Goal: Task Accomplishment & Management: Manage account settings

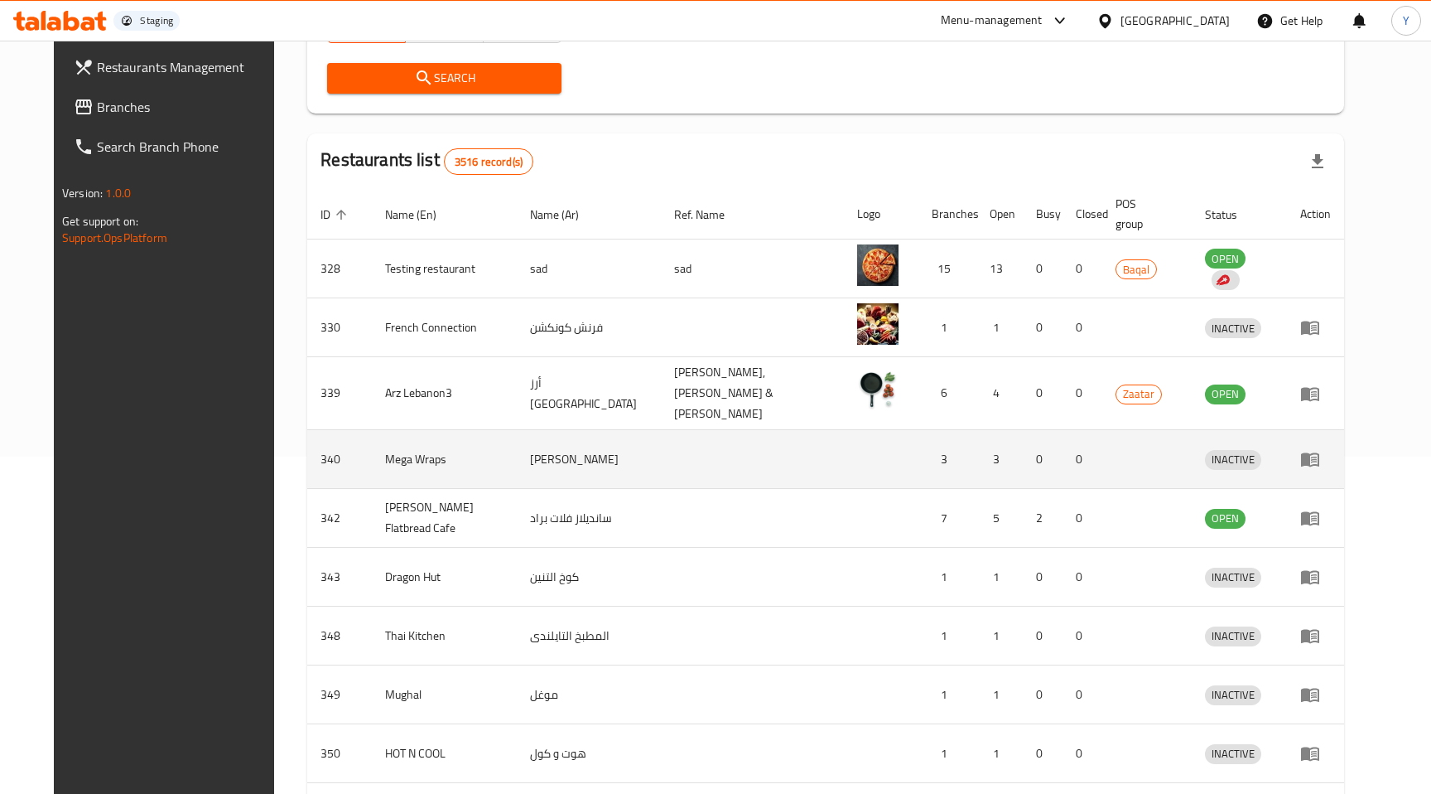
scroll to position [329, 0]
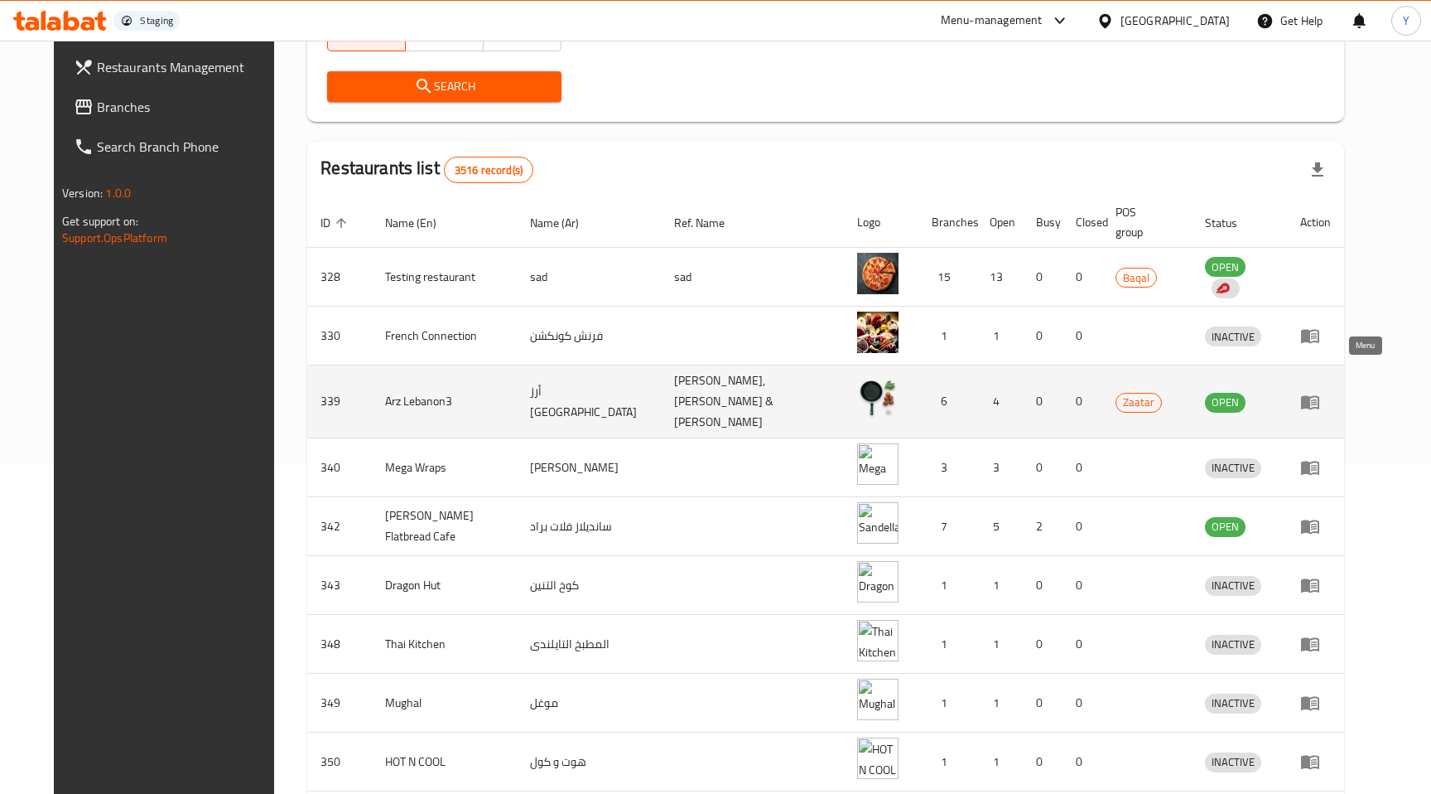
click at [1317, 399] on icon "enhanced table" at bounding box center [1314, 402] width 6 height 7
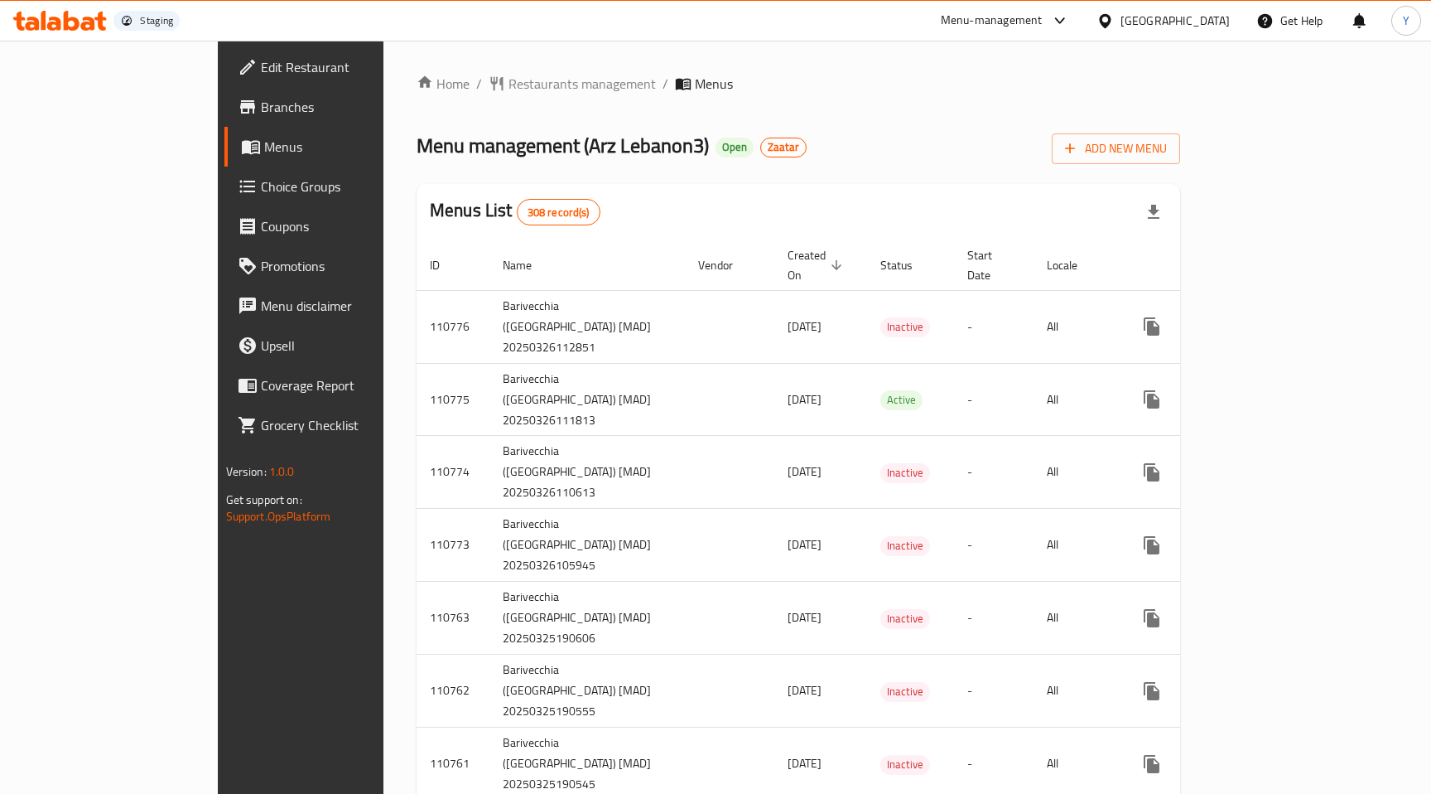
click at [264, 146] on span "Menus" at bounding box center [354, 147] width 180 height 20
click at [509, 83] on span "Restaurants management" at bounding box center [582, 84] width 147 height 20
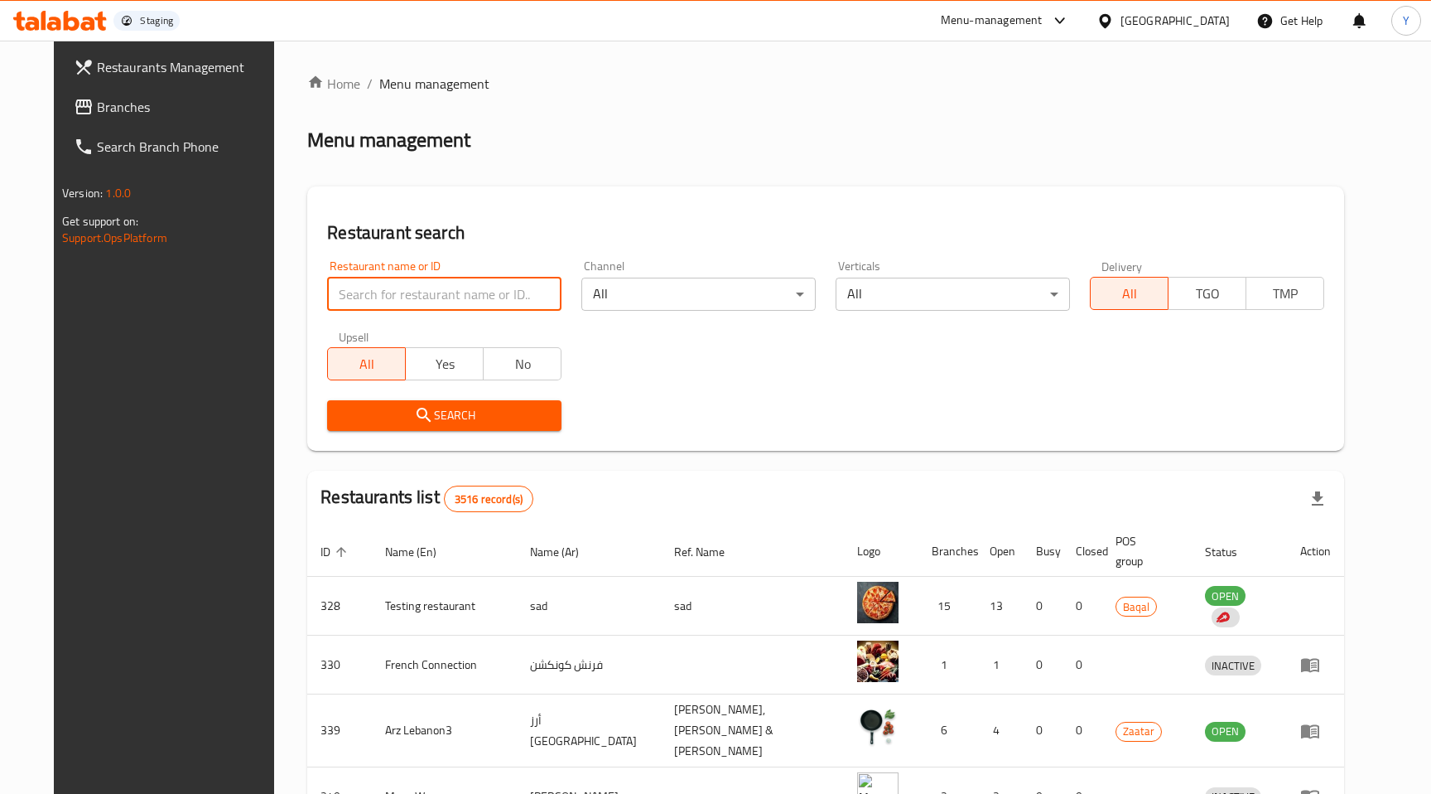
click at [353, 292] on input "search" at bounding box center [444, 293] width 234 height 33
click button "Search" at bounding box center [444, 415] width 234 height 31
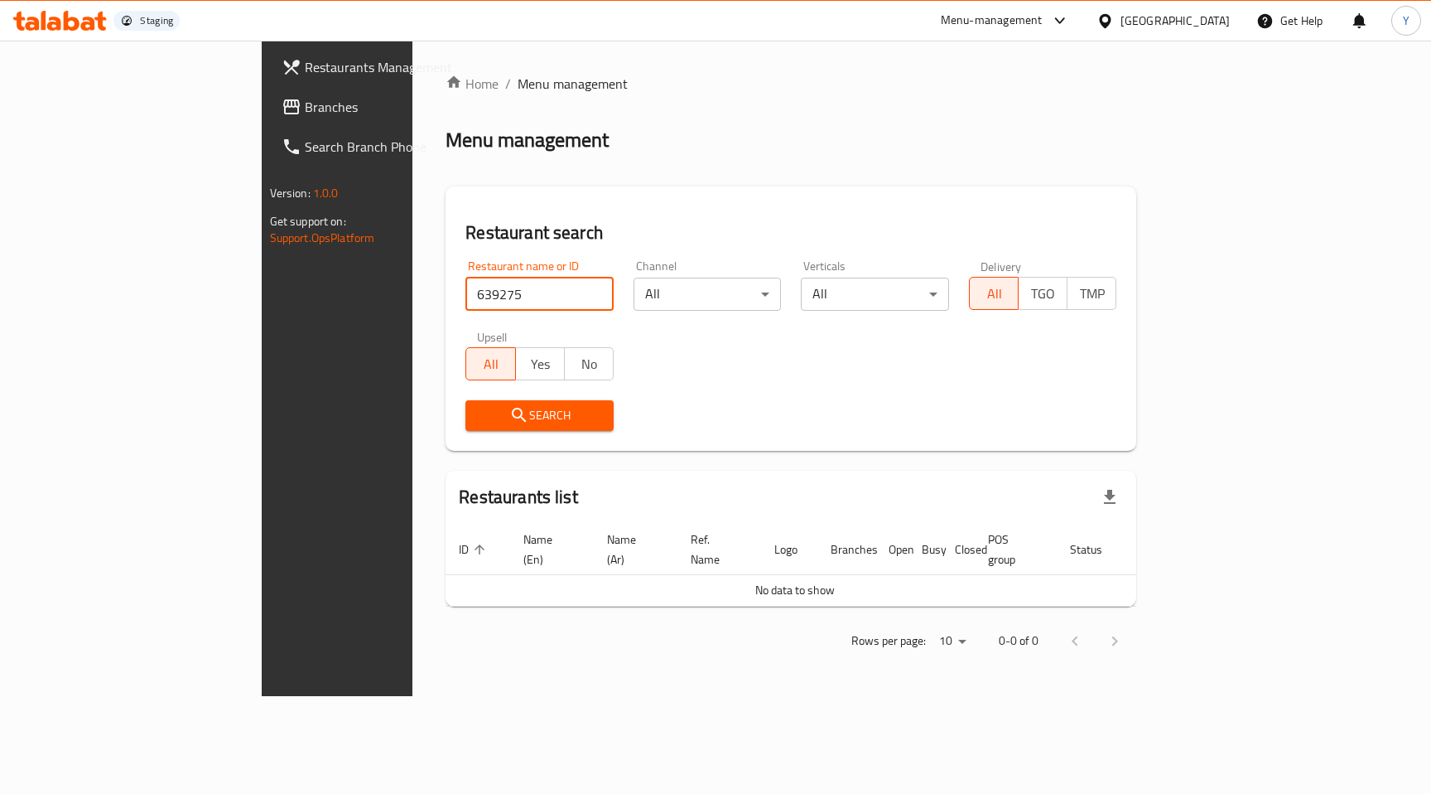
click at [466, 292] on input "639275" at bounding box center [540, 293] width 148 height 33
click button "Search" at bounding box center [540, 415] width 148 height 31
type input "634275"
click button "Search" at bounding box center [540, 415] width 148 height 31
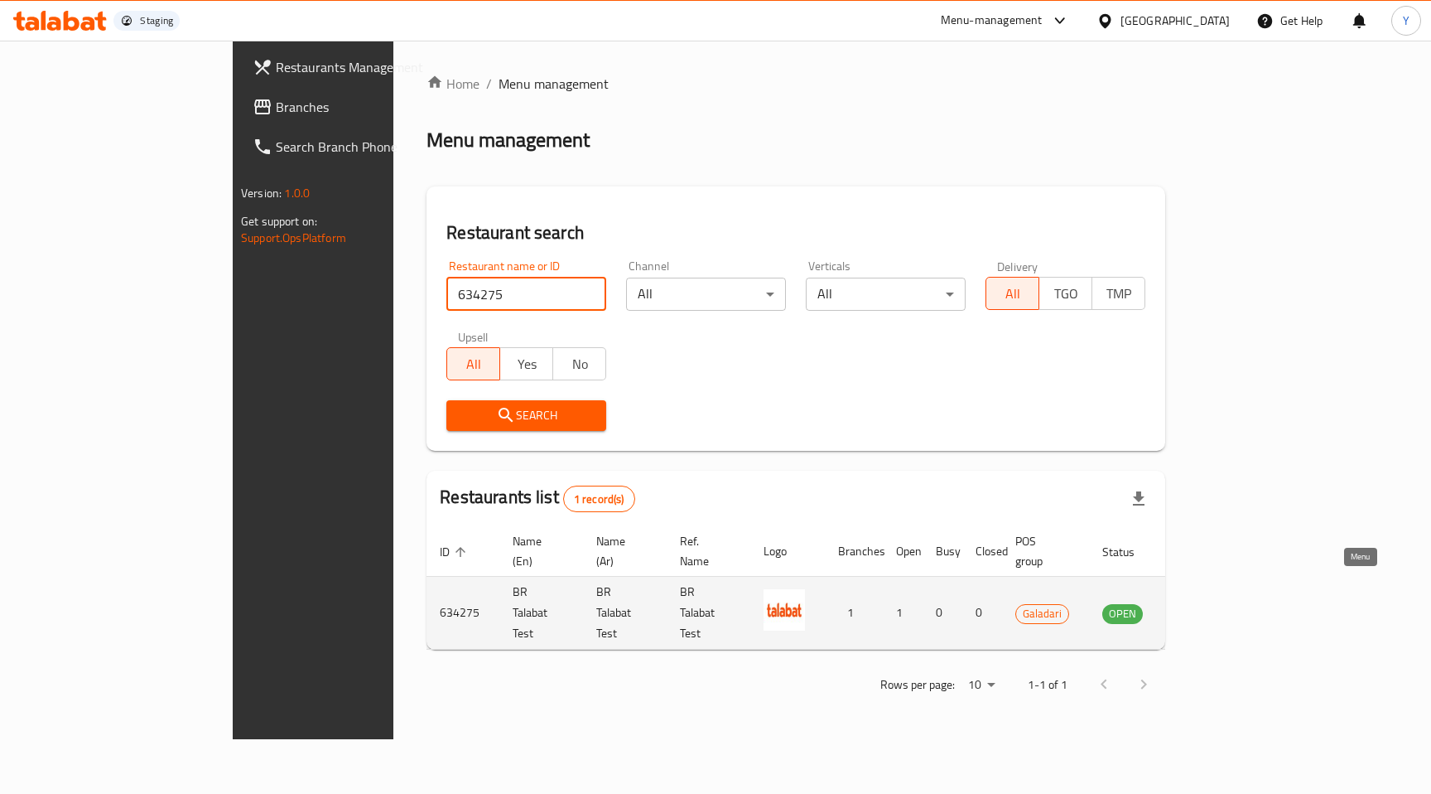
click at [1209, 606] on icon "enhanced table" at bounding box center [1199, 613] width 18 height 14
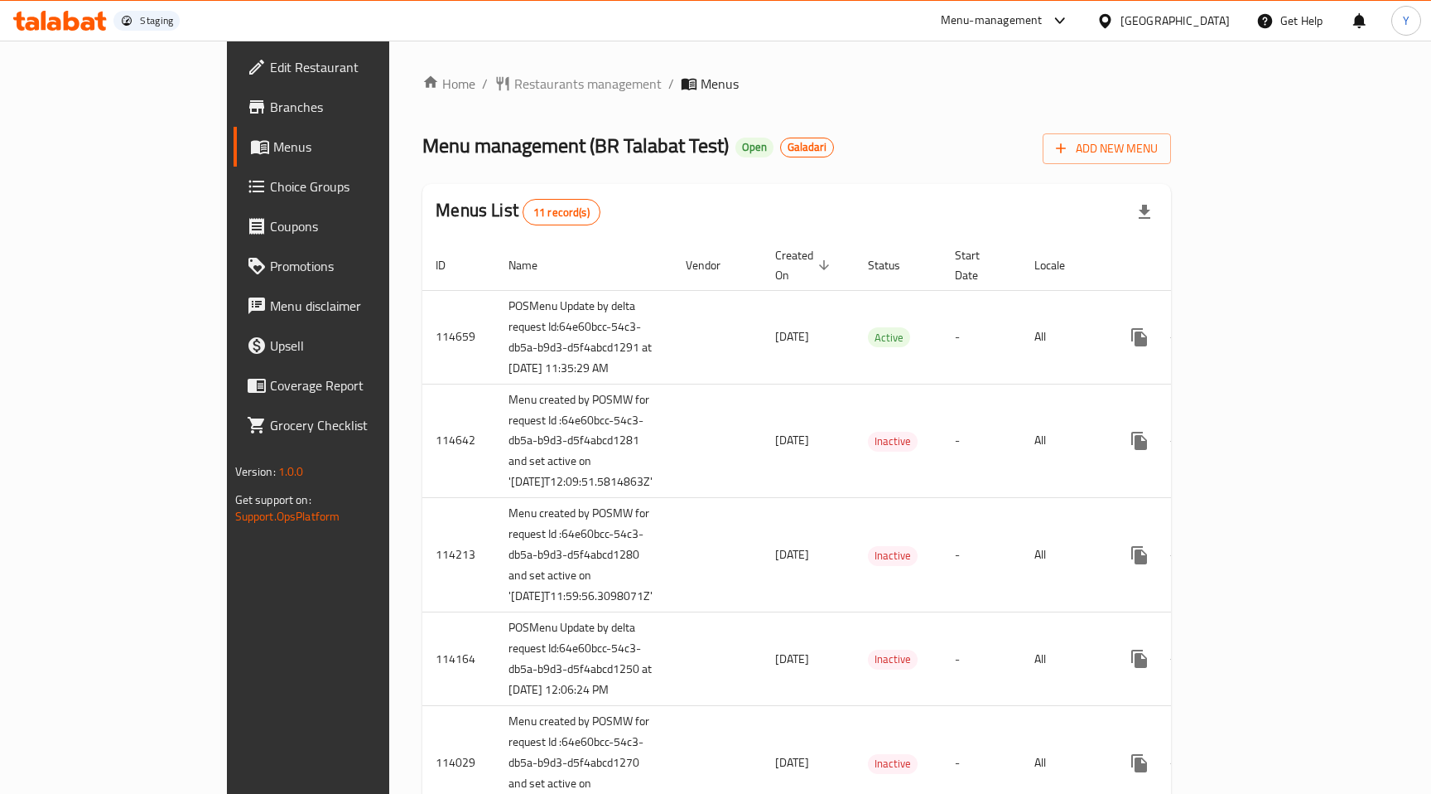
click at [783, 98] on div "Home / Restaurants management / Menus Menu management ( BR Talabat Test ) Open …" at bounding box center [796, 755] width 749 height 1363
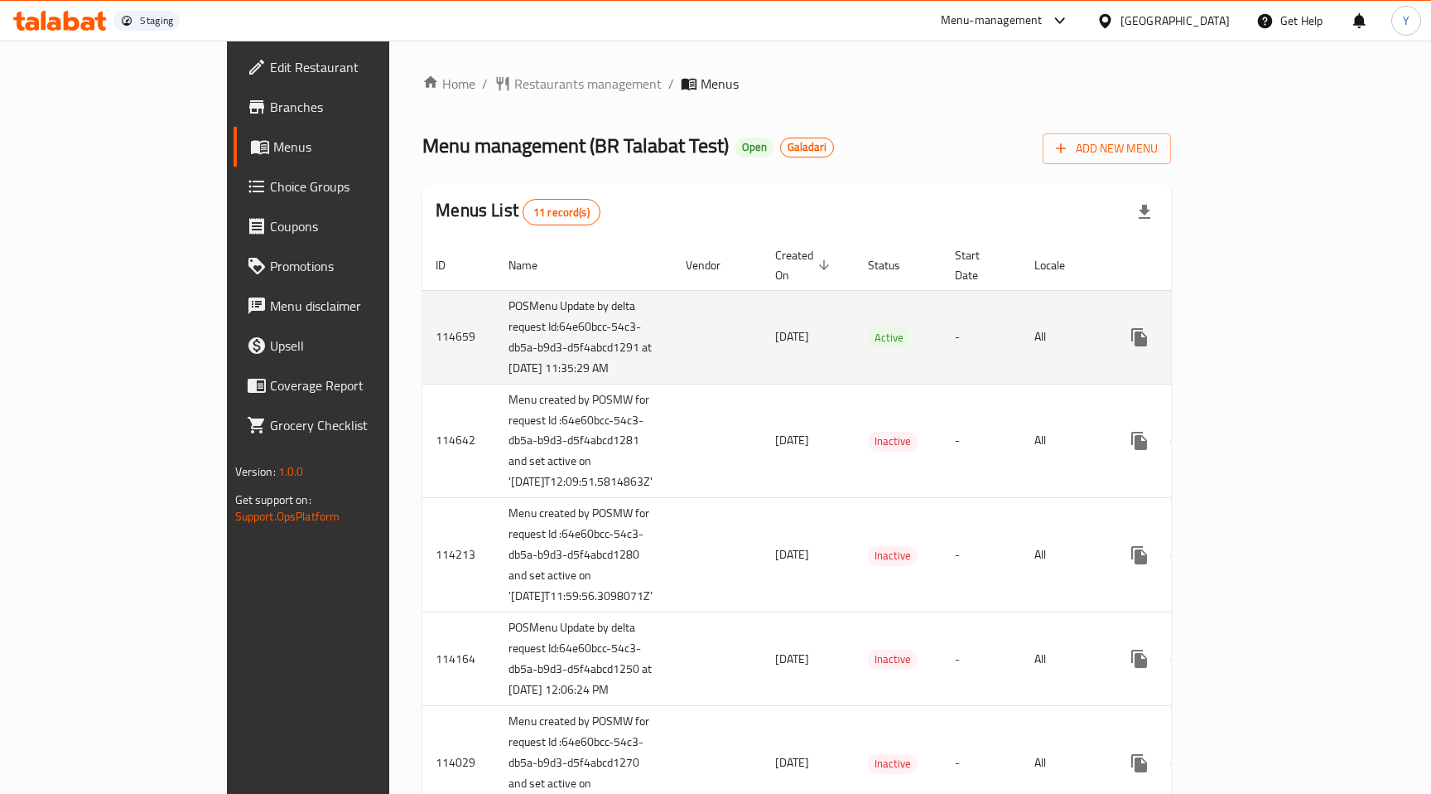
click at [495, 381] on td "POSMenu Update by delta request Id:64e60bcc-54c3-db5a-b9d3-d5f4abcd1291 at 8/26…" at bounding box center [583, 337] width 177 height 94
click at [495, 353] on td "POSMenu Update by delta request Id:64e60bcc-54c3-db5a-b9d3-d5f4abcd1291 at 8/26…" at bounding box center [583, 337] width 177 height 94
drag, startPoint x: 388, startPoint y: 337, endPoint x: 430, endPoint y: 417, distance: 90.4
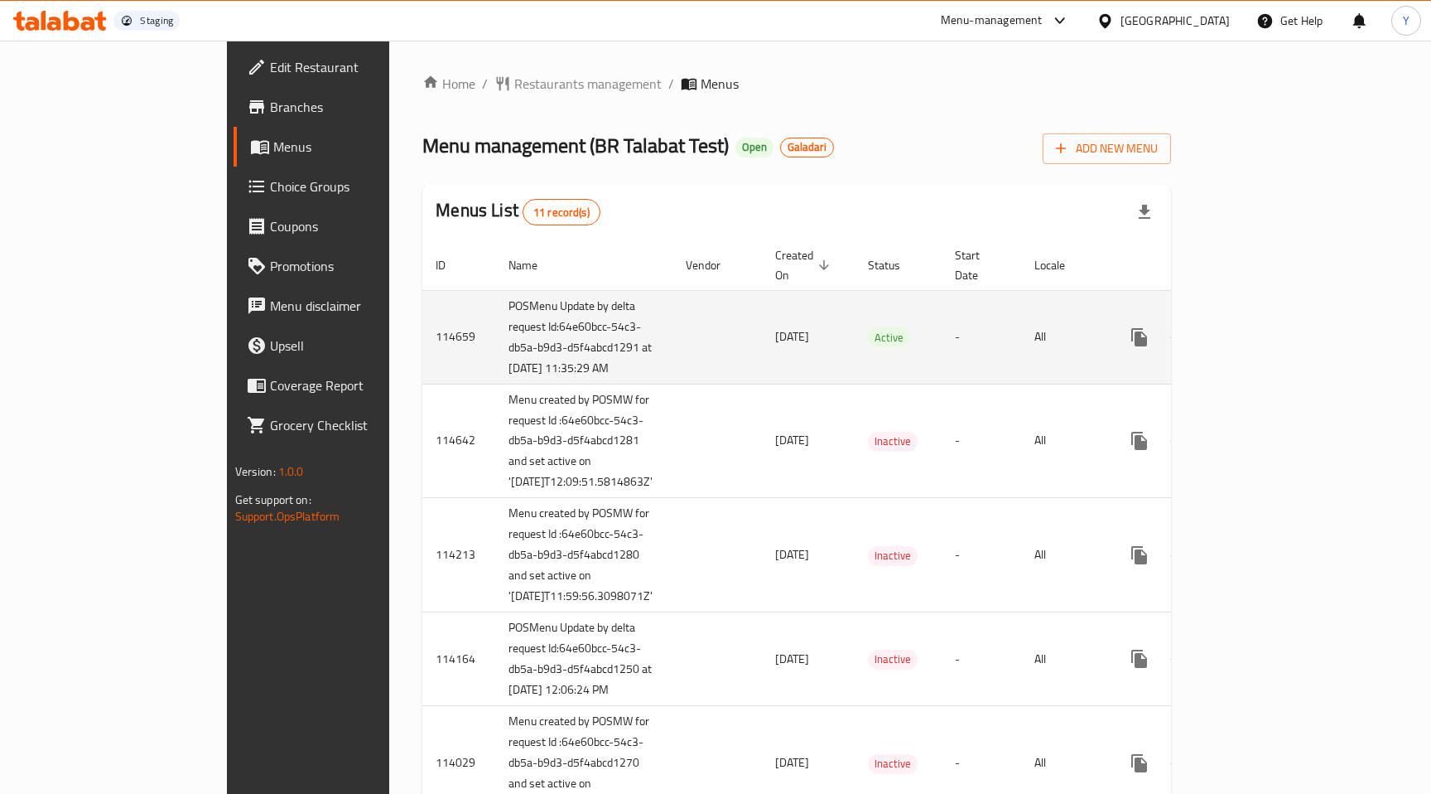
click at [495, 384] on td "POSMenu Update by delta request Id:64e60bcc-54c3-db5a-b9d3-d5f4abcd1291 at 8/26…" at bounding box center [583, 337] width 177 height 94
click at [422, 350] on td "114659" at bounding box center [458, 337] width 73 height 94
copy td "114659"
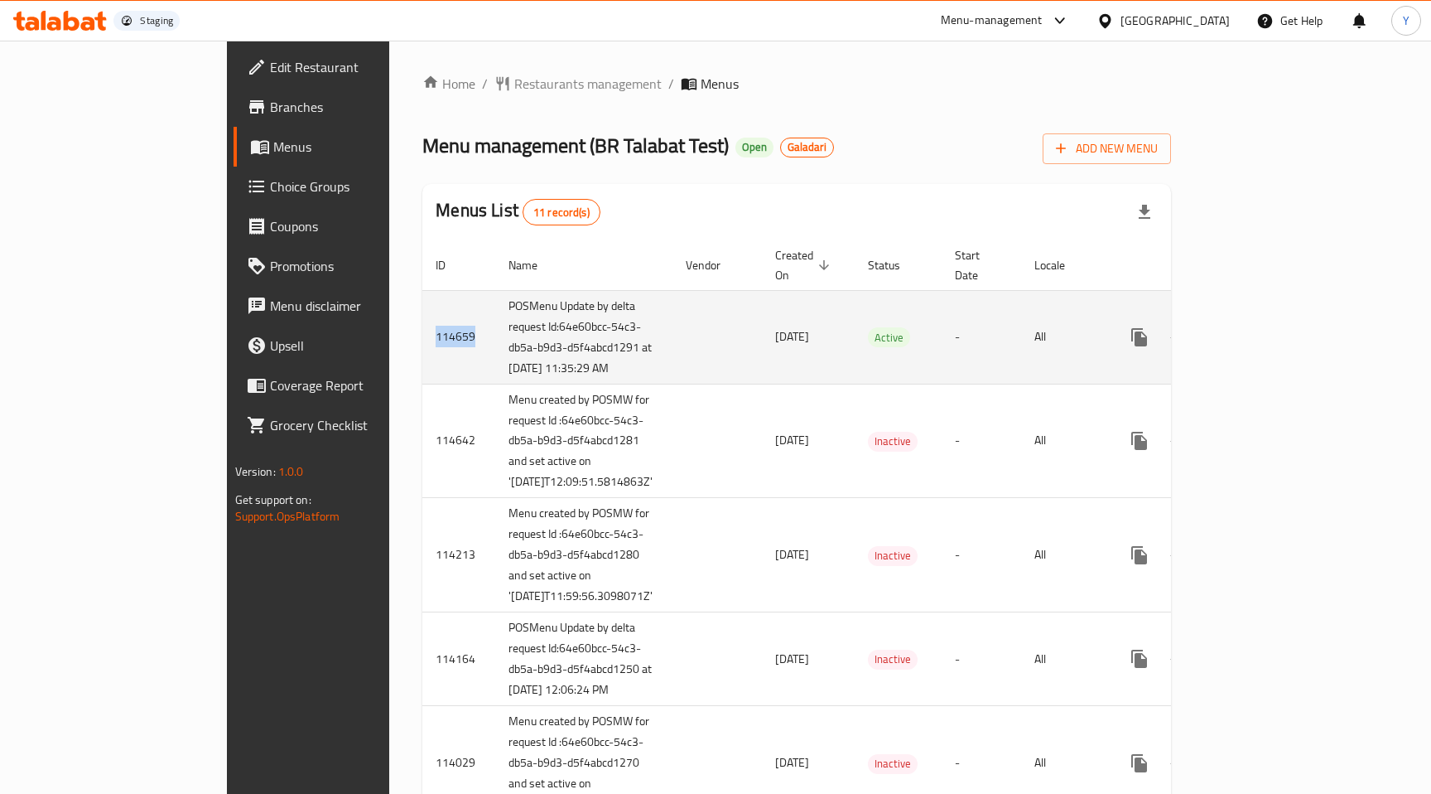
click at [1269, 347] on icon "enhanced table" at bounding box center [1259, 337] width 20 height 20
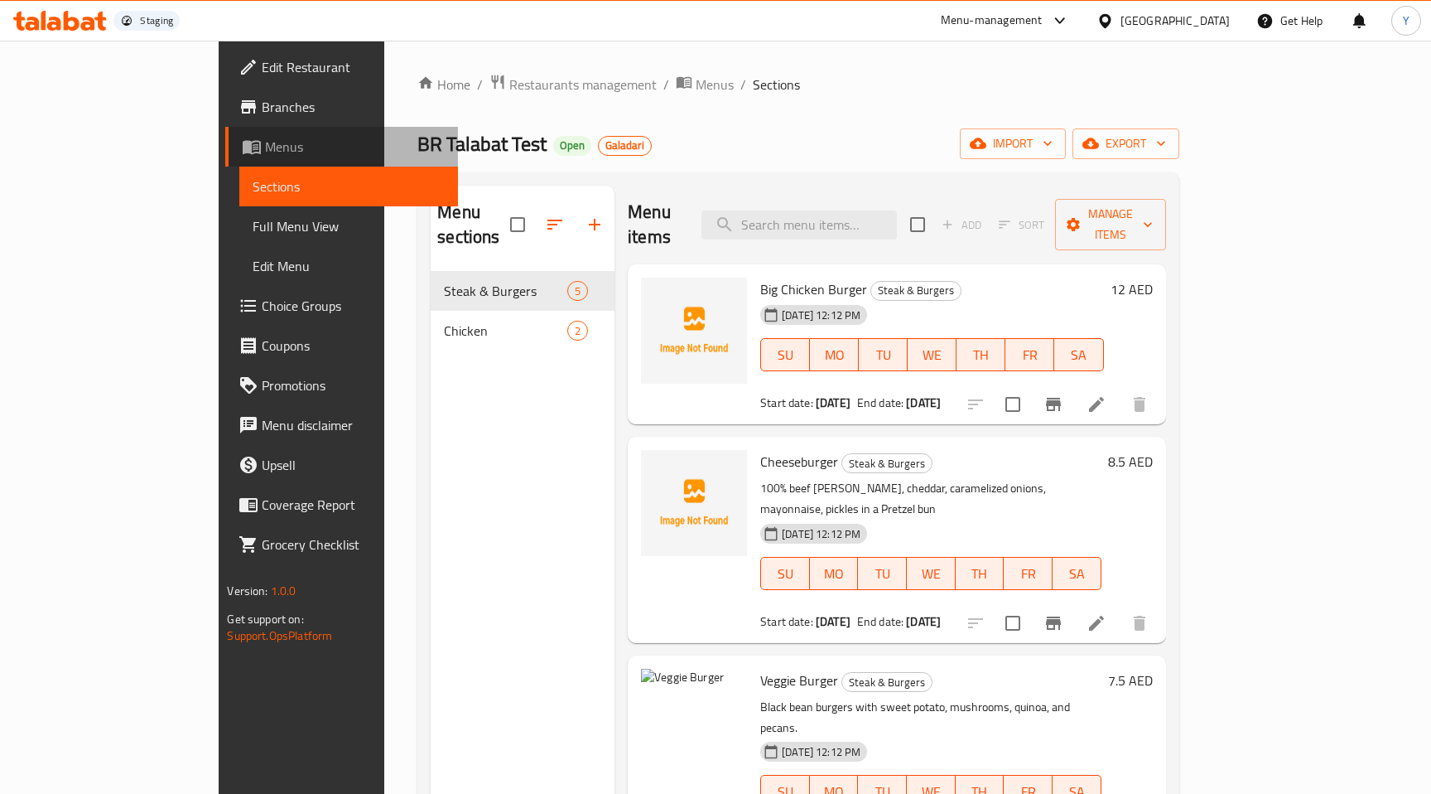
click at [265, 142] on span "Menus" at bounding box center [355, 147] width 180 height 20
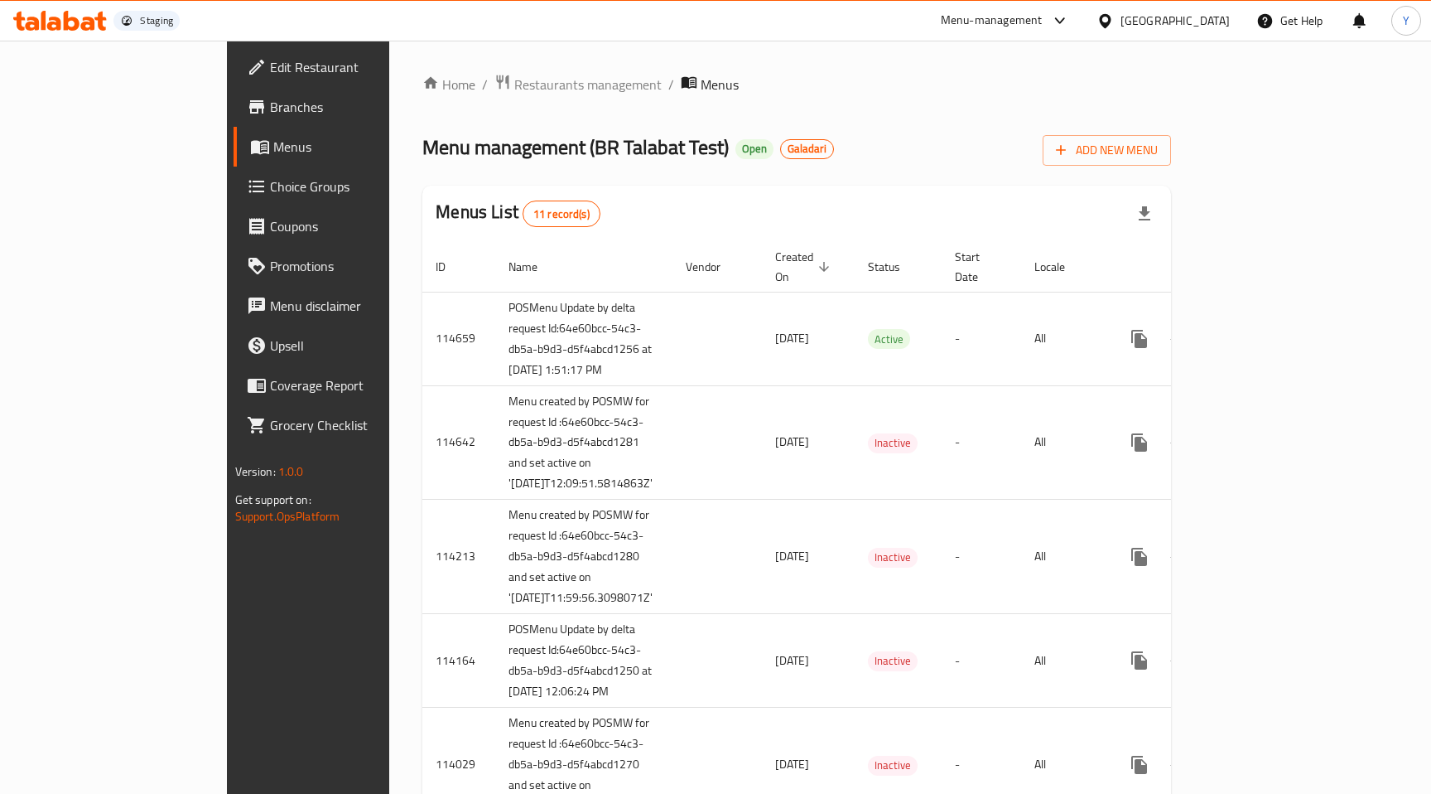
click at [270, 97] on span "Branches" at bounding box center [361, 107] width 183 height 20
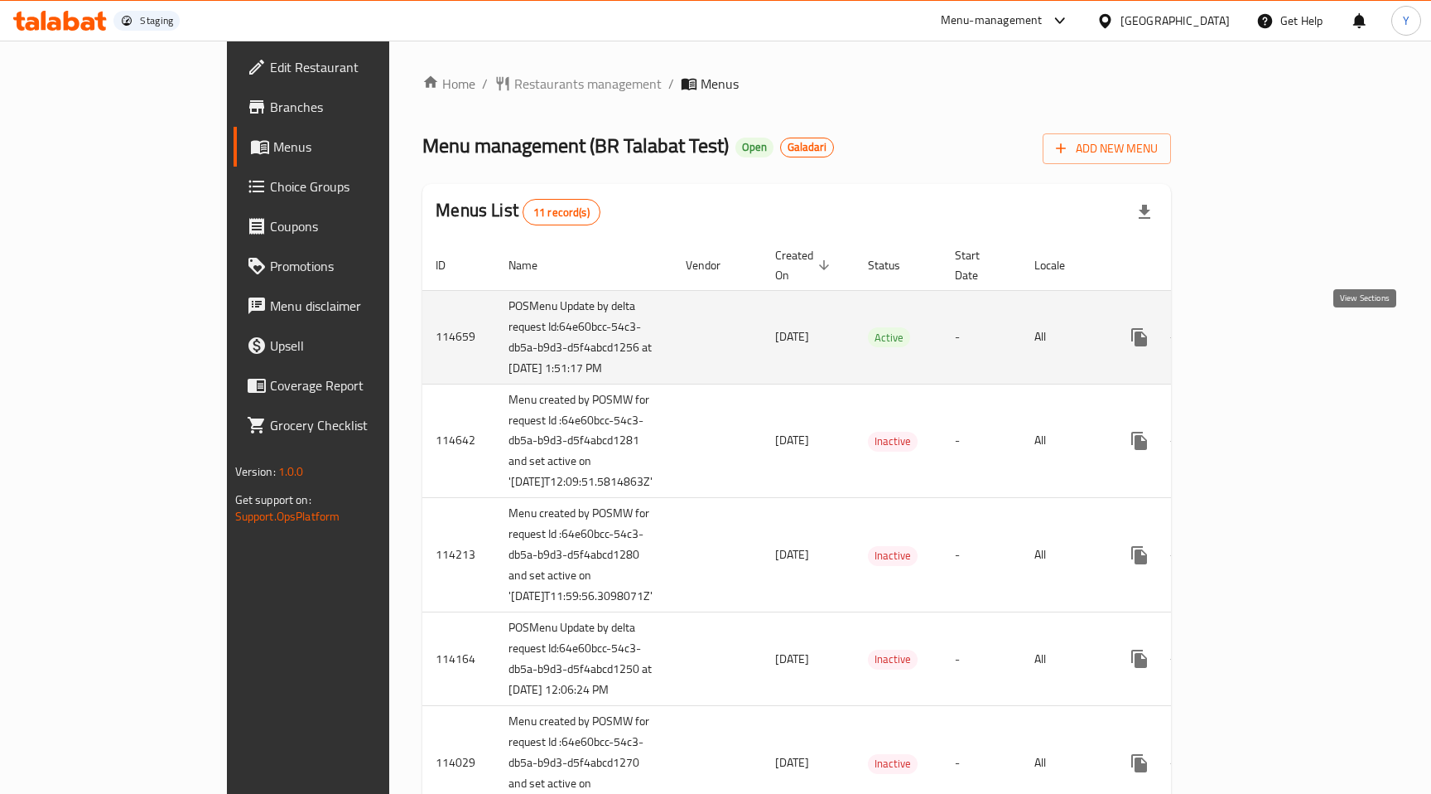
click at [1269, 341] on icon "enhanced table" at bounding box center [1259, 337] width 20 height 20
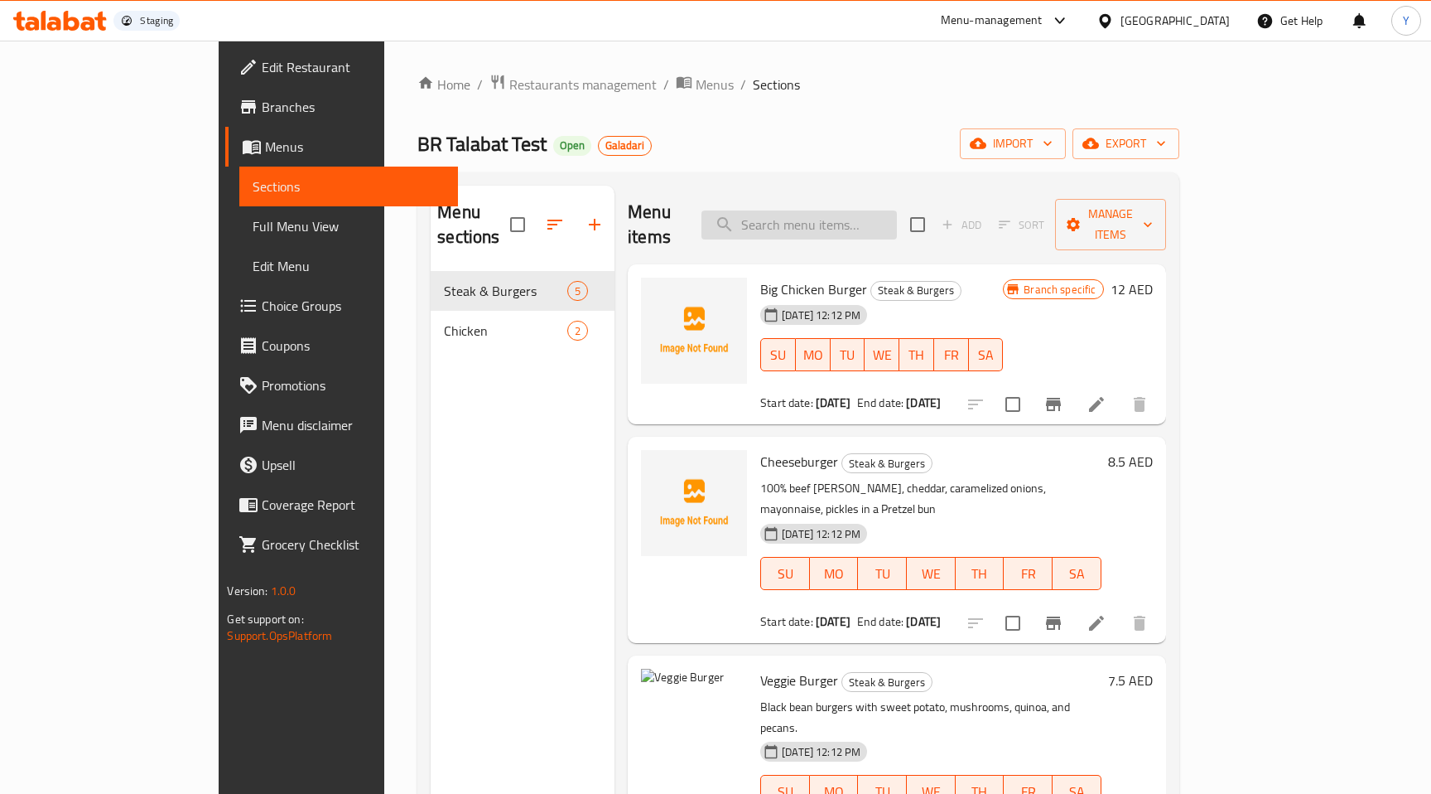
click at [897, 218] on input "search" at bounding box center [799, 224] width 195 height 29
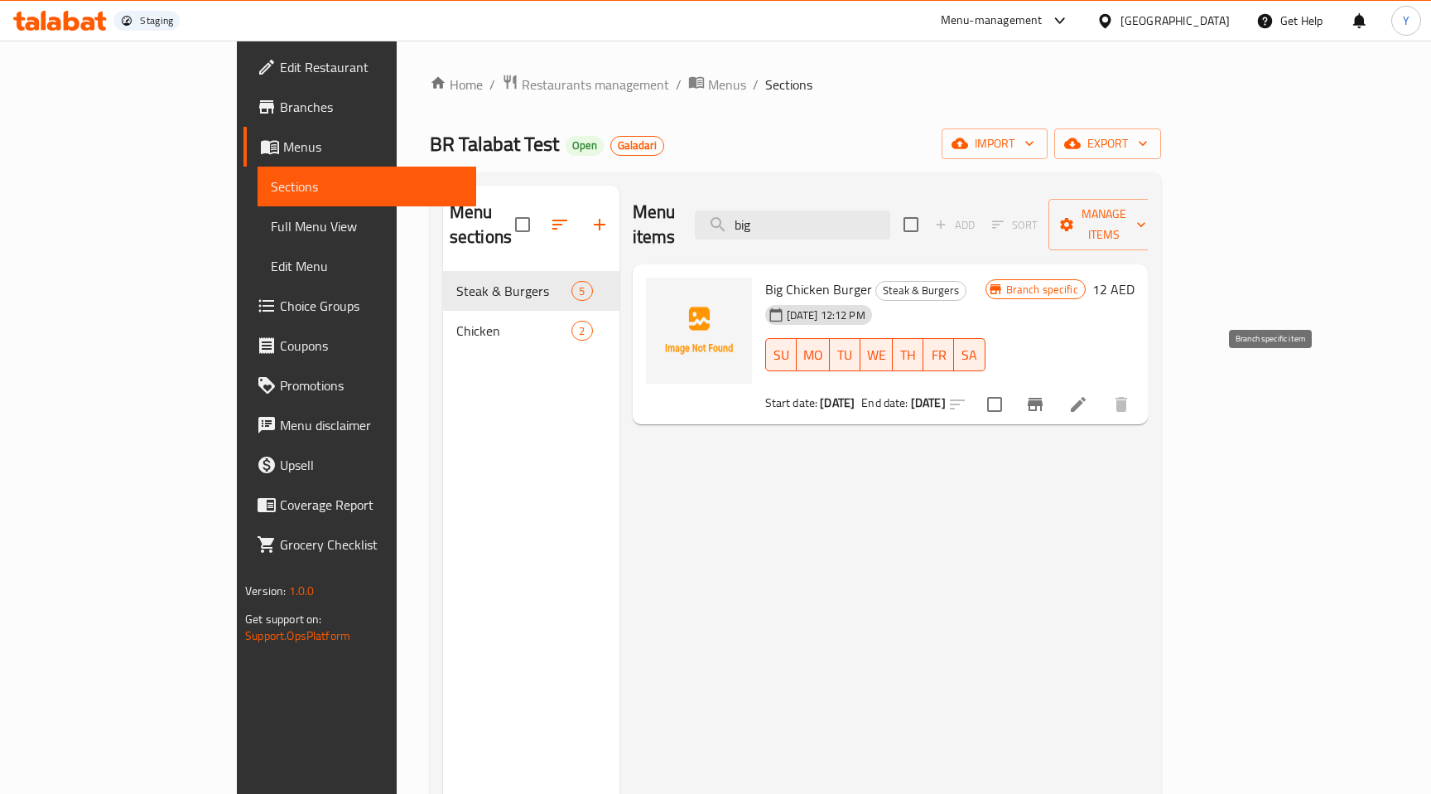
type input "big"
click at [1043, 398] on icon "Branch-specific-item" at bounding box center [1035, 404] width 15 height 13
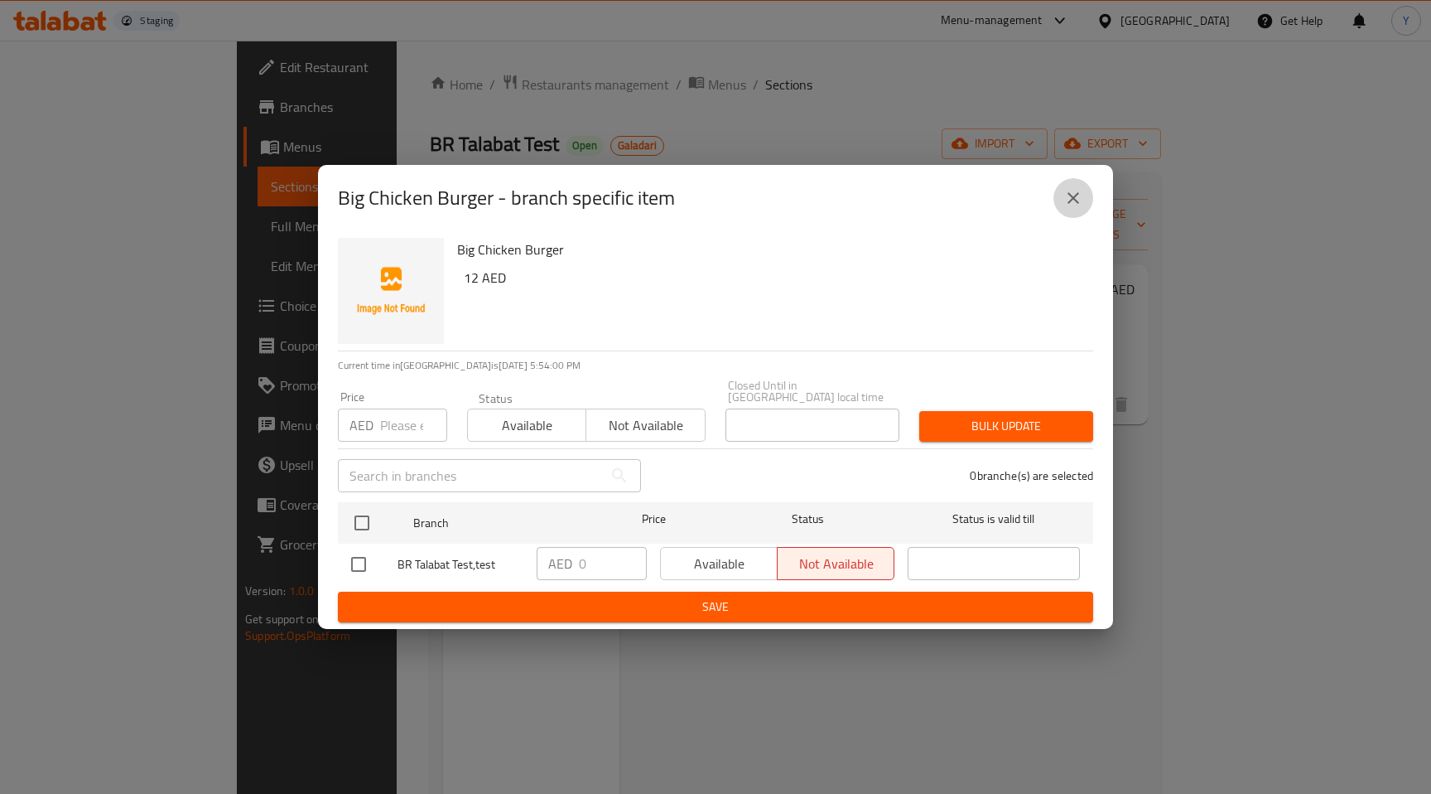
click at [1078, 199] on icon "close" at bounding box center [1074, 198] width 20 height 20
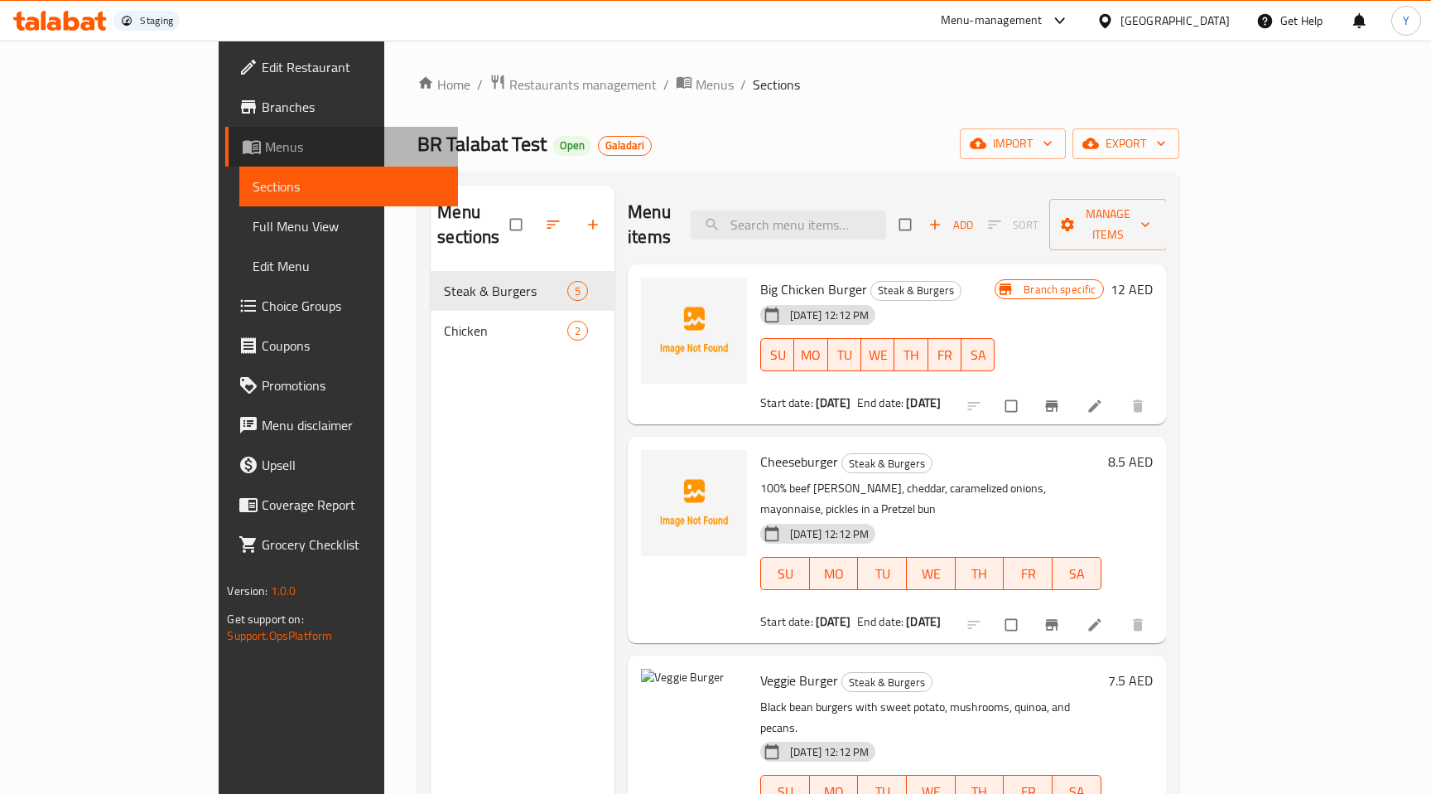
click at [265, 146] on span "Menus" at bounding box center [355, 147] width 180 height 20
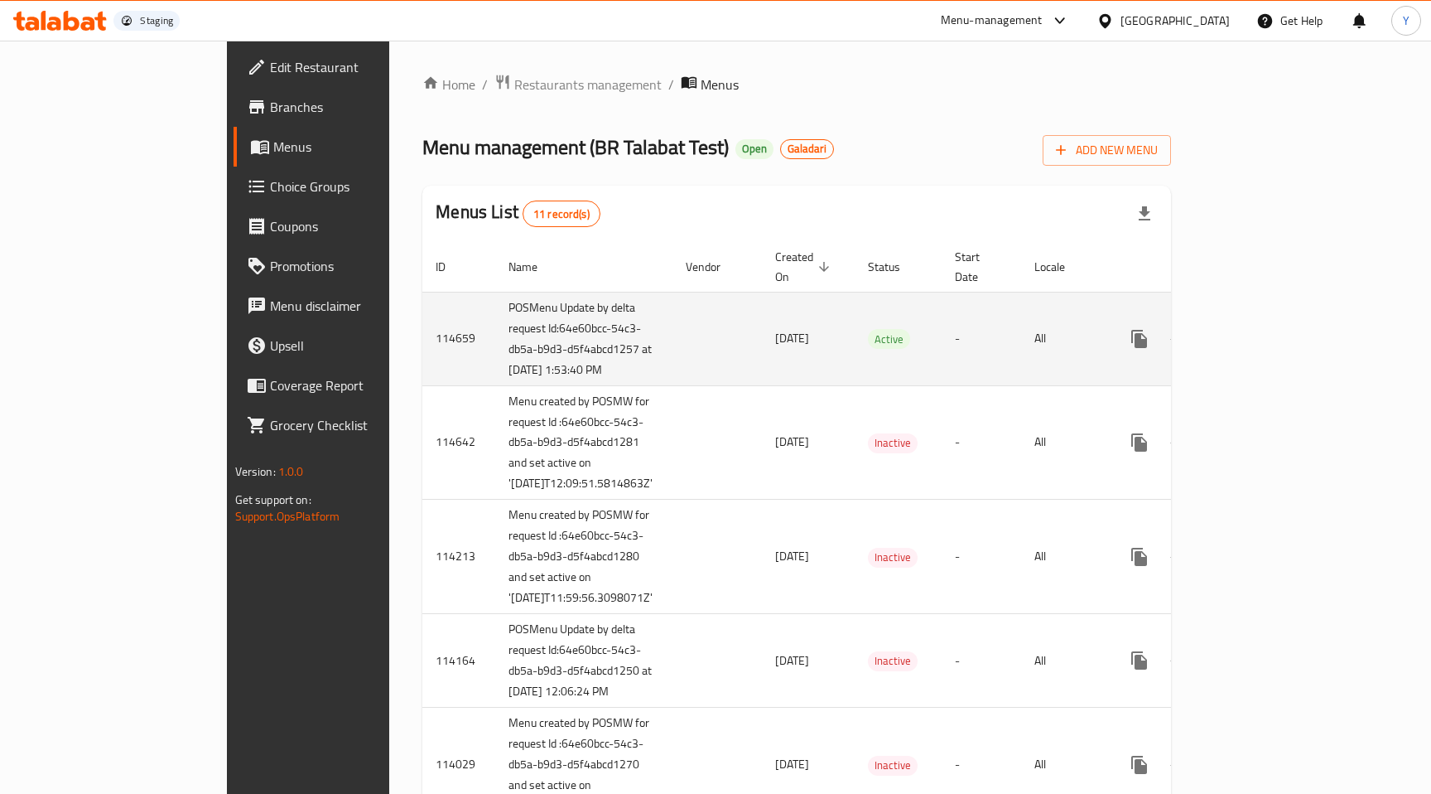
click at [1267, 343] on icon "enhanced table" at bounding box center [1259, 338] width 15 height 15
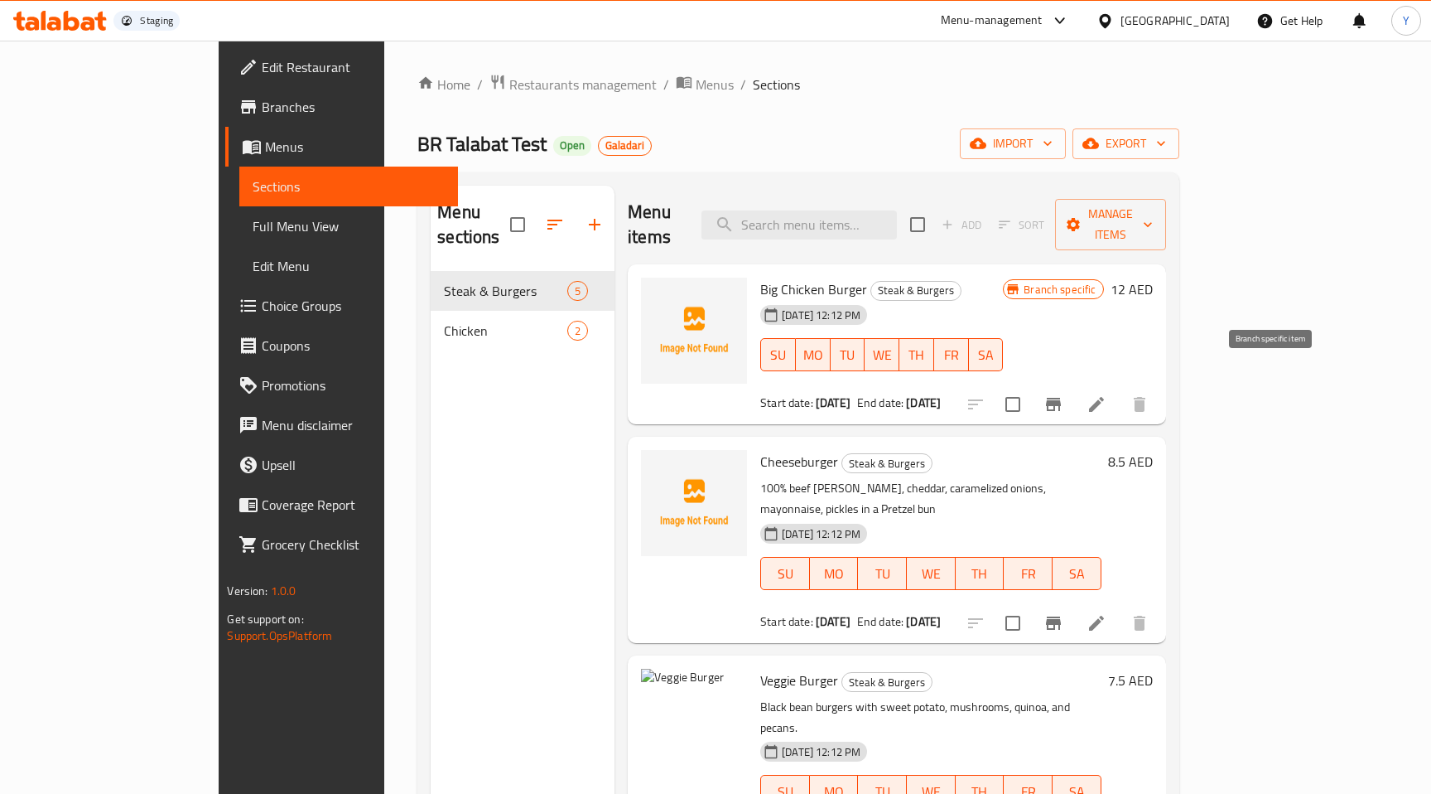
click at [1064, 394] on icon "Branch-specific-item" at bounding box center [1054, 404] width 20 height 20
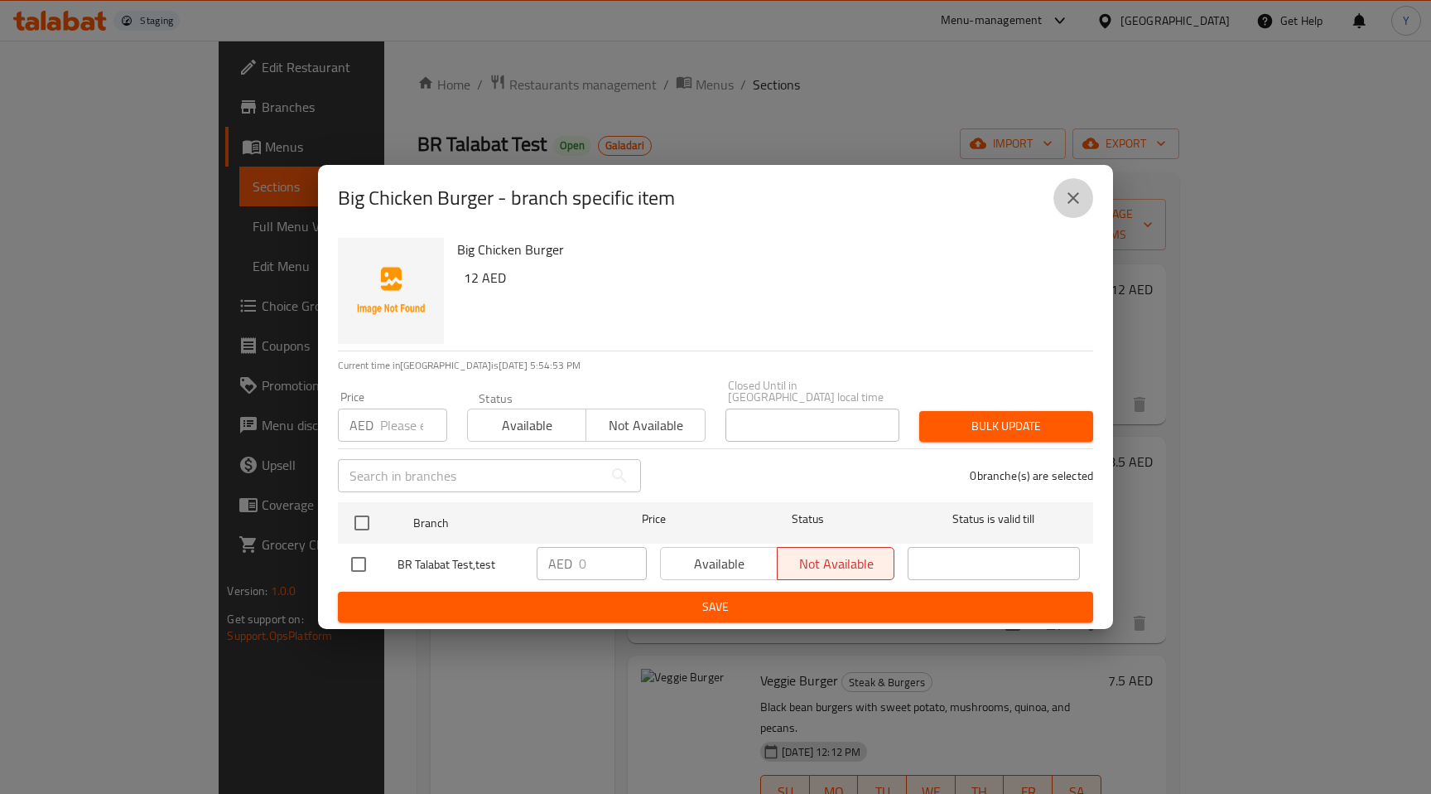
click at [1073, 198] on icon "close" at bounding box center [1074, 198] width 12 height 12
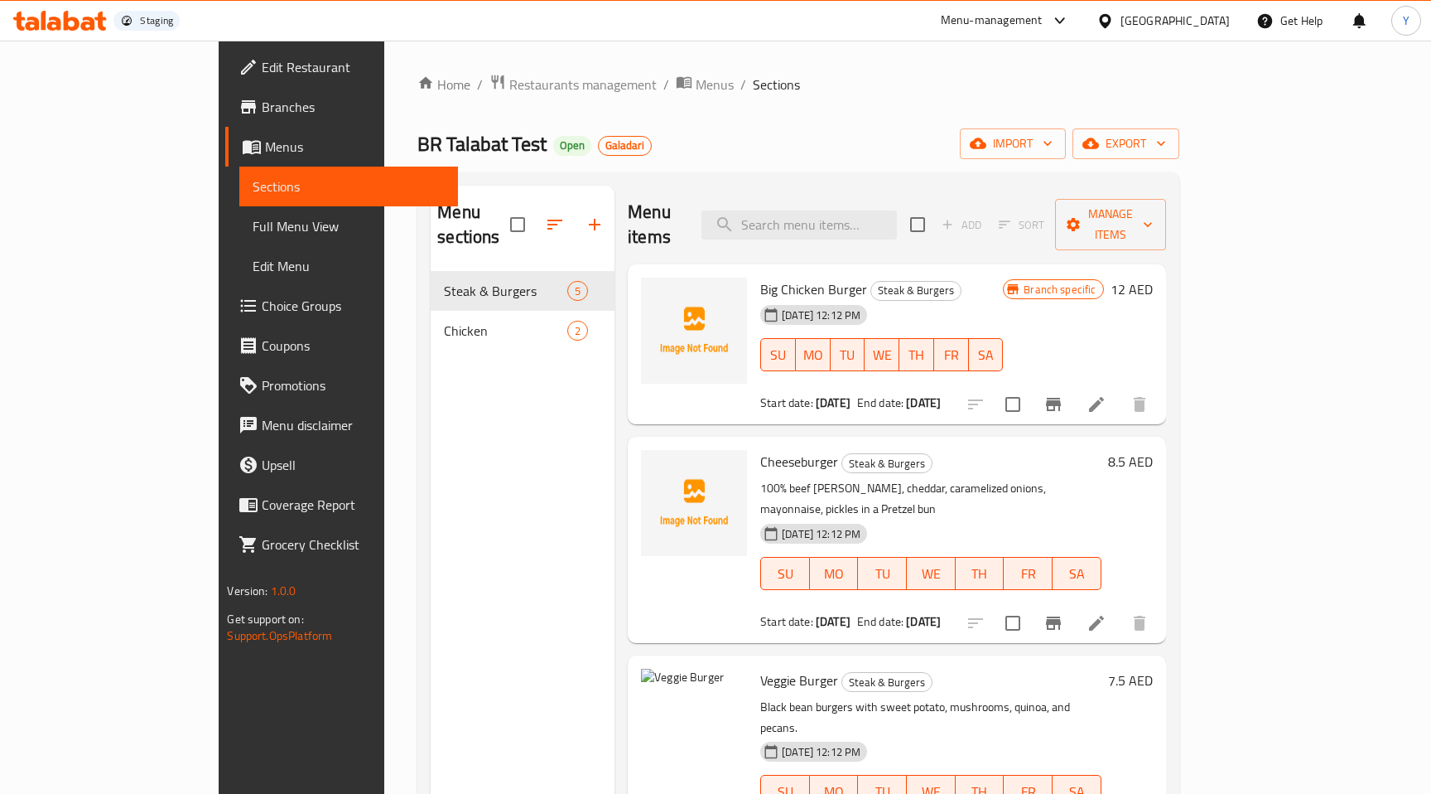
click at [265, 139] on span "Menus" at bounding box center [355, 147] width 180 height 20
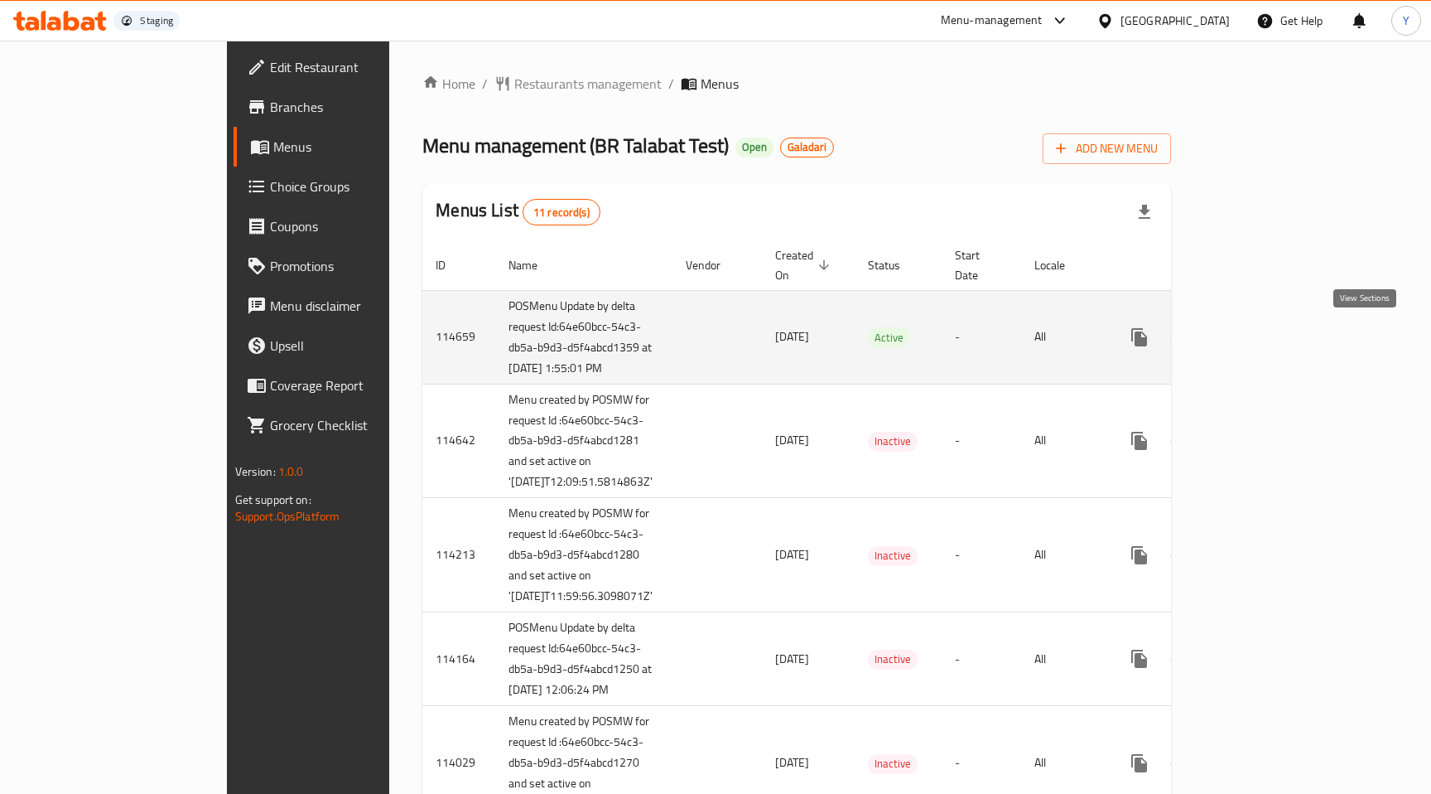
click at [1269, 329] on icon "enhanced table" at bounding box center [1259, 337] width 20 height 20
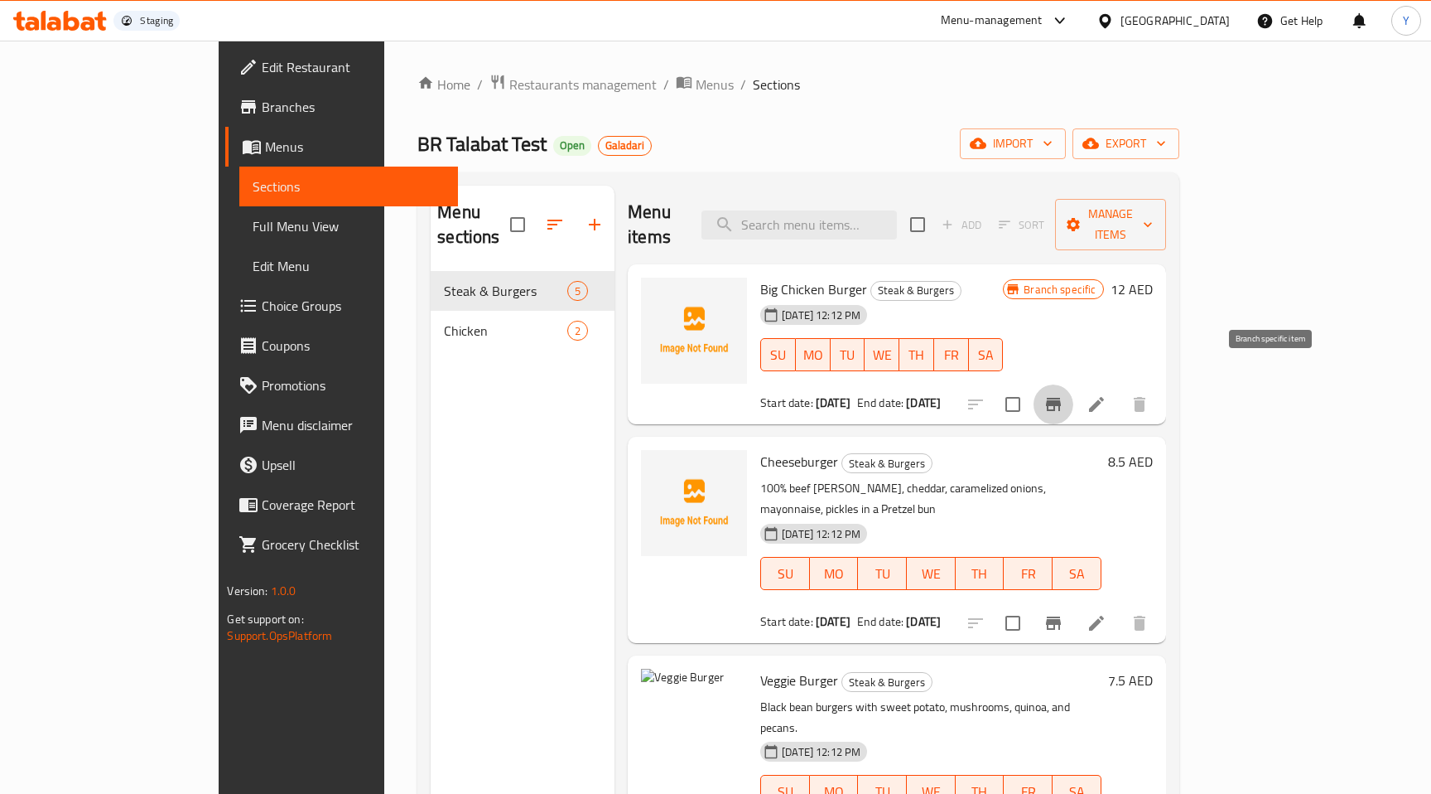
click at [1061, 398] on icon "Branch-specific-item" at bounding box center [1053, 404] width 15 height 13
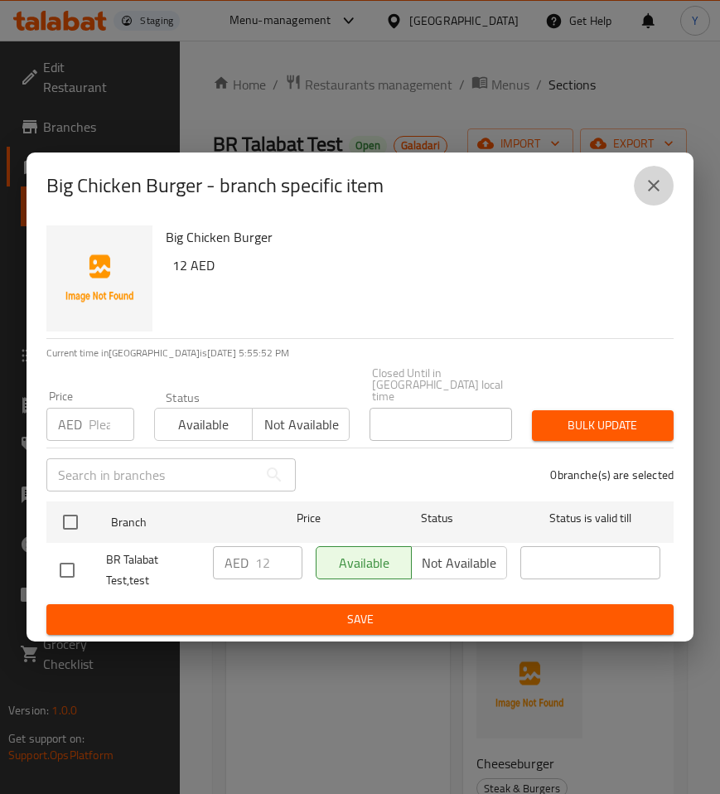
click at [668, 188] on button "close" at bounding box center [654, 186] width 40 height 40
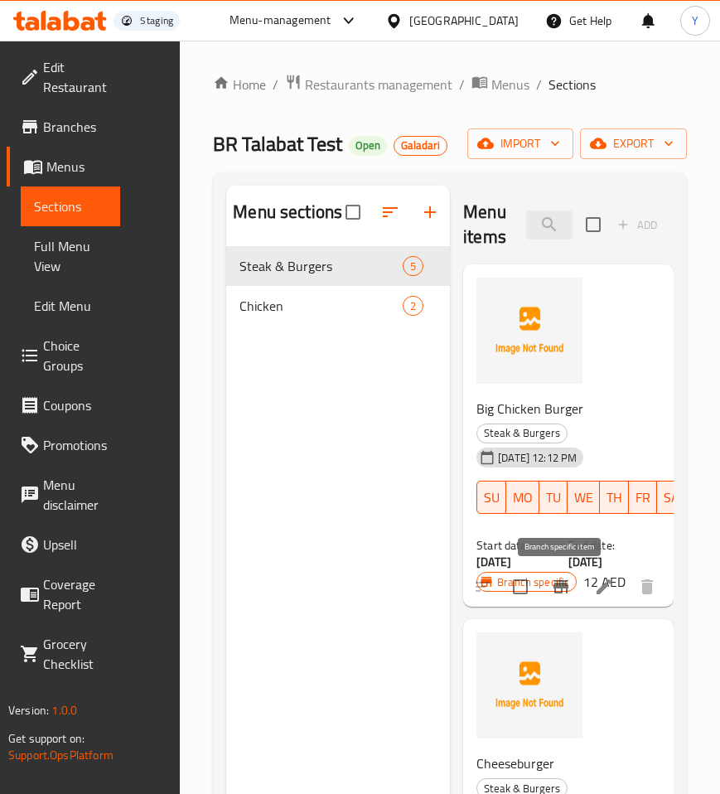
click at [557, 587] on icon "Branch-specific-item" at bounding box center [560, 586] width 15 height 13
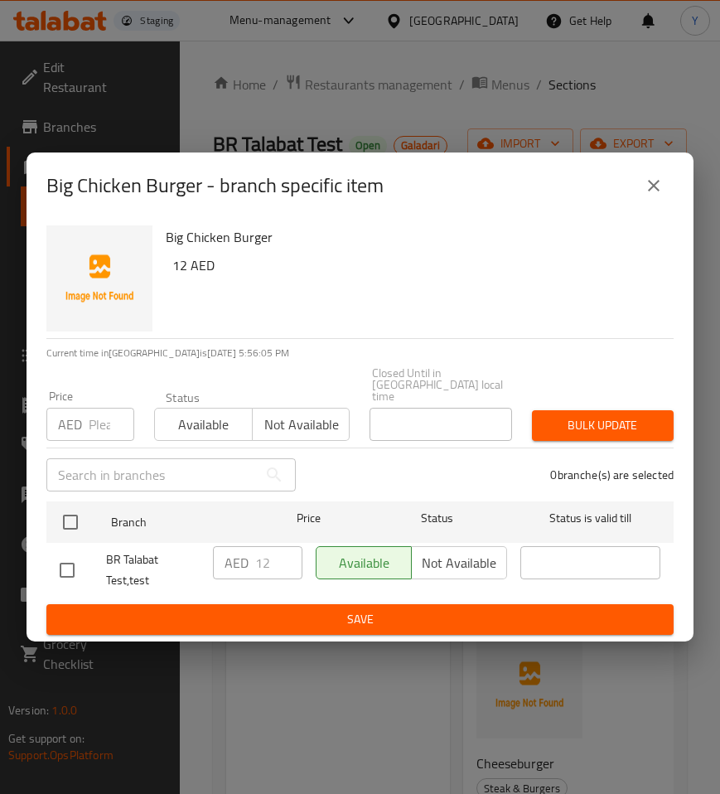
click at [64, 565] on input "checkbox" at bounding box center [67, 570] width 35 height 35
checkbox input "true"
click at [68, 560] on input "checkbox" at bounding box center [67, 570] width 35 height 35
checkbox input "false"
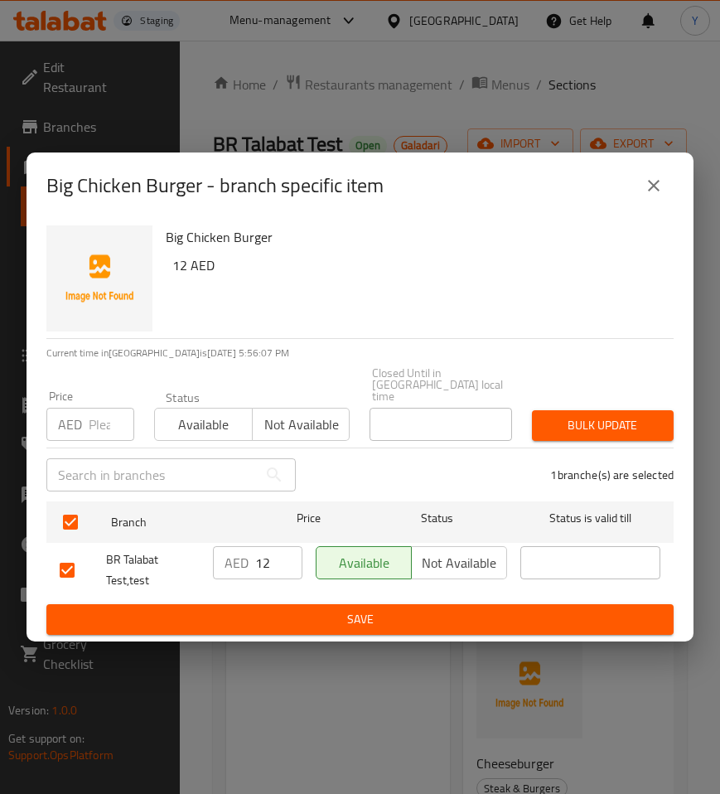
checkbox input "false"
click at [640, 193] on button "close" at bounding box center [654, 186] width 40 height 40
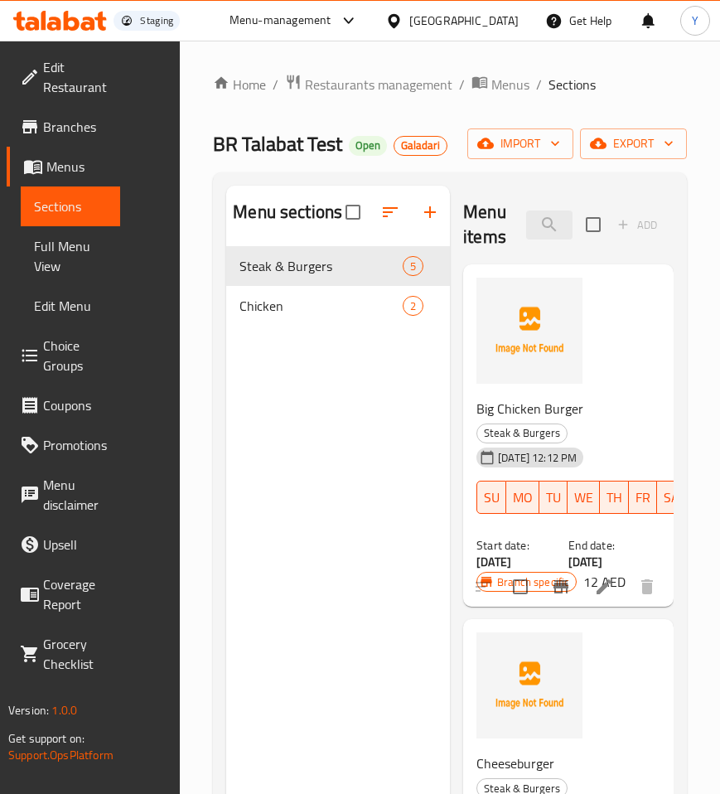
click at [73, 122] on span "Branches" at bounding box center [75, 127] width 64 height 20
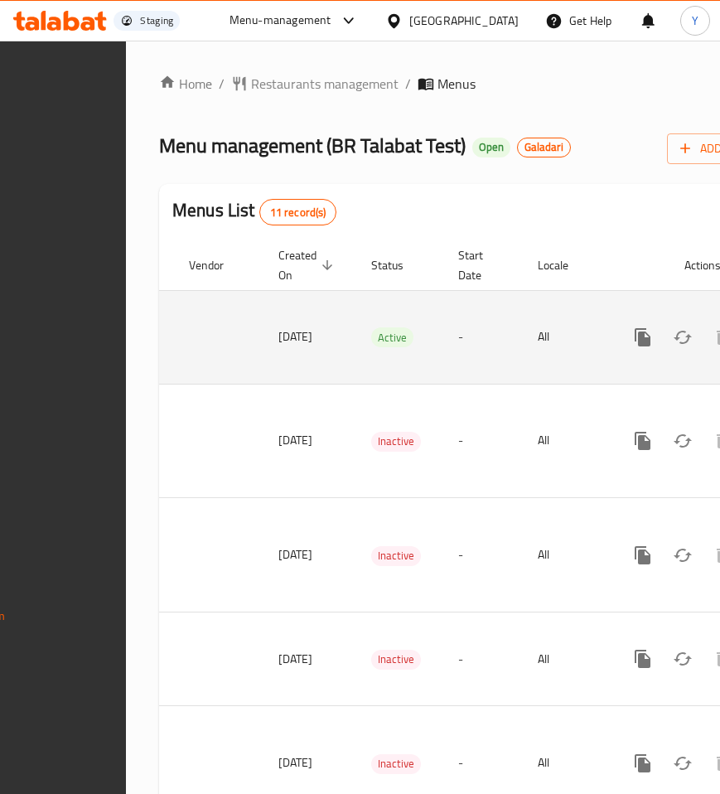
scroll to position [0, 371]
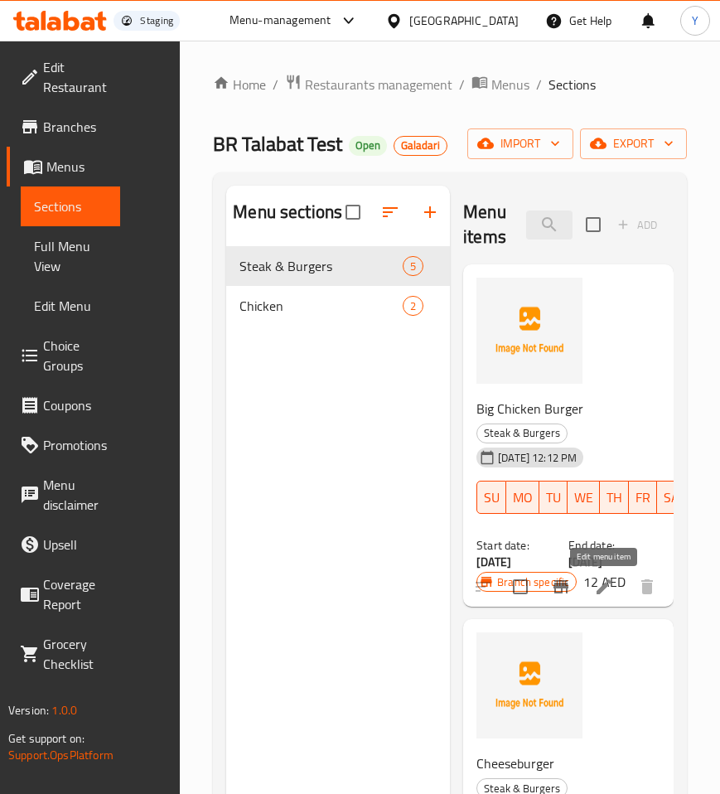
click at [606, 590] on icon at bounding box center [604, 587] width 20 height 20
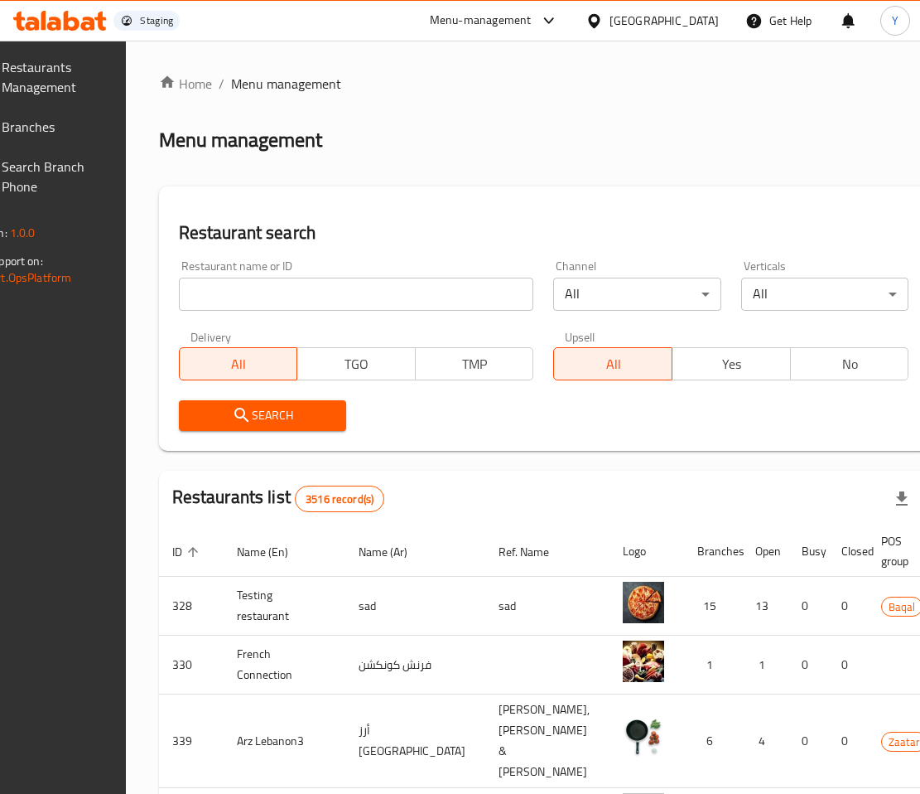
click at [254, 297] on input "search" at bounding box center [356, 293] width 355 height 33
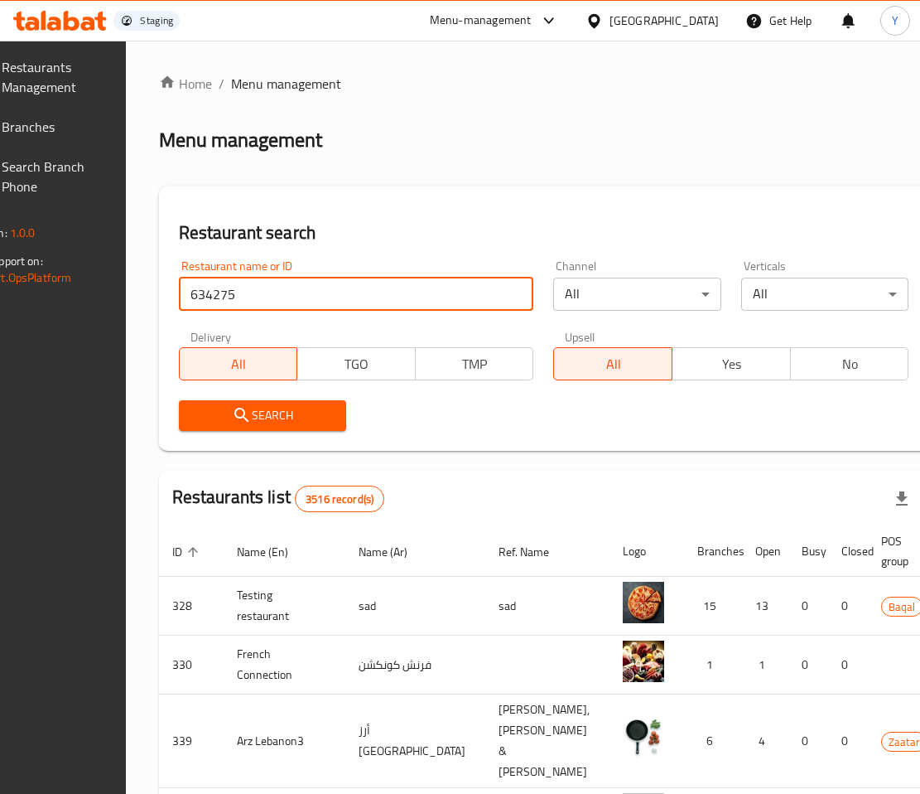
type input "634275"
click button "Search" at bounding box center [262, 415] width 167 height 31
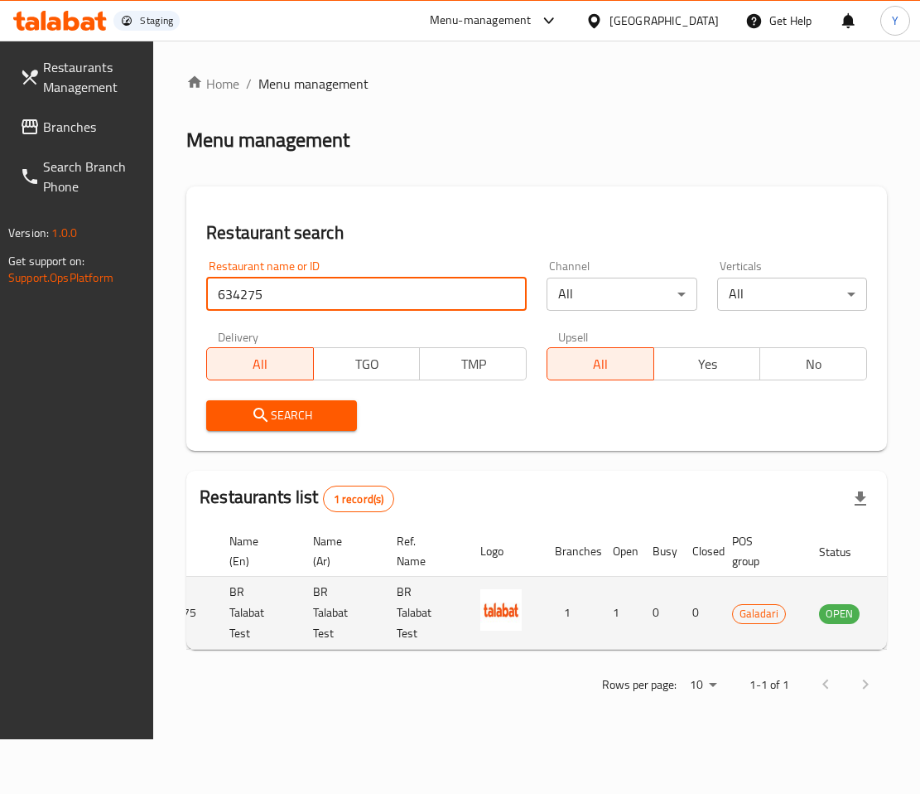
scroll to position [0, 103]
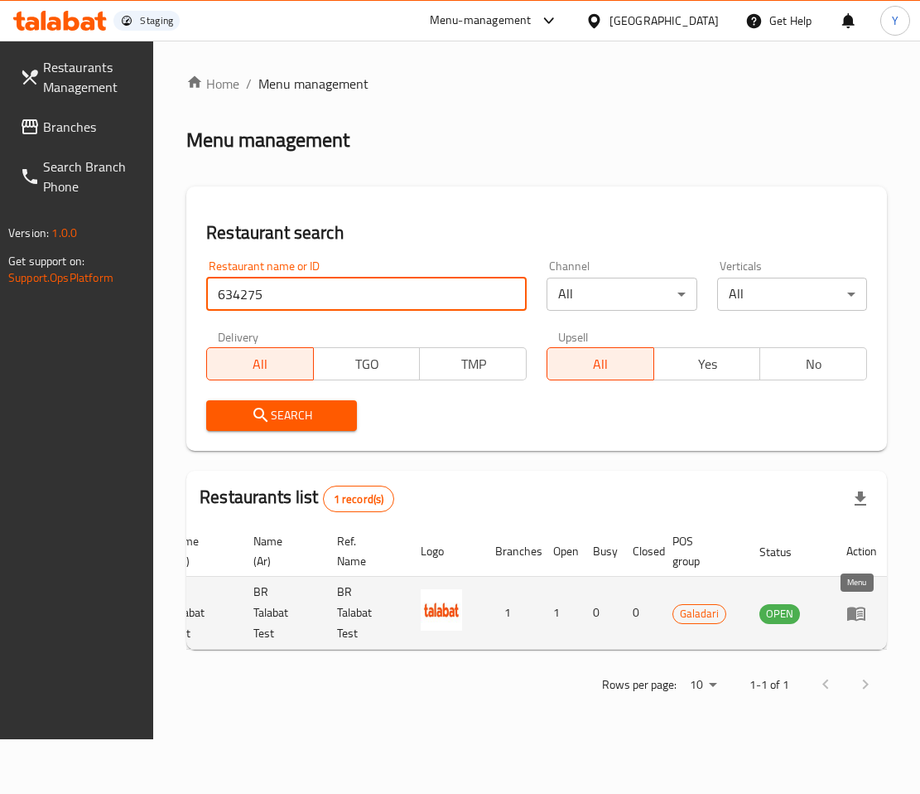
click at [719, 610] on icon "enhanced table" at bounding box center [857, 613] width 20 height 20
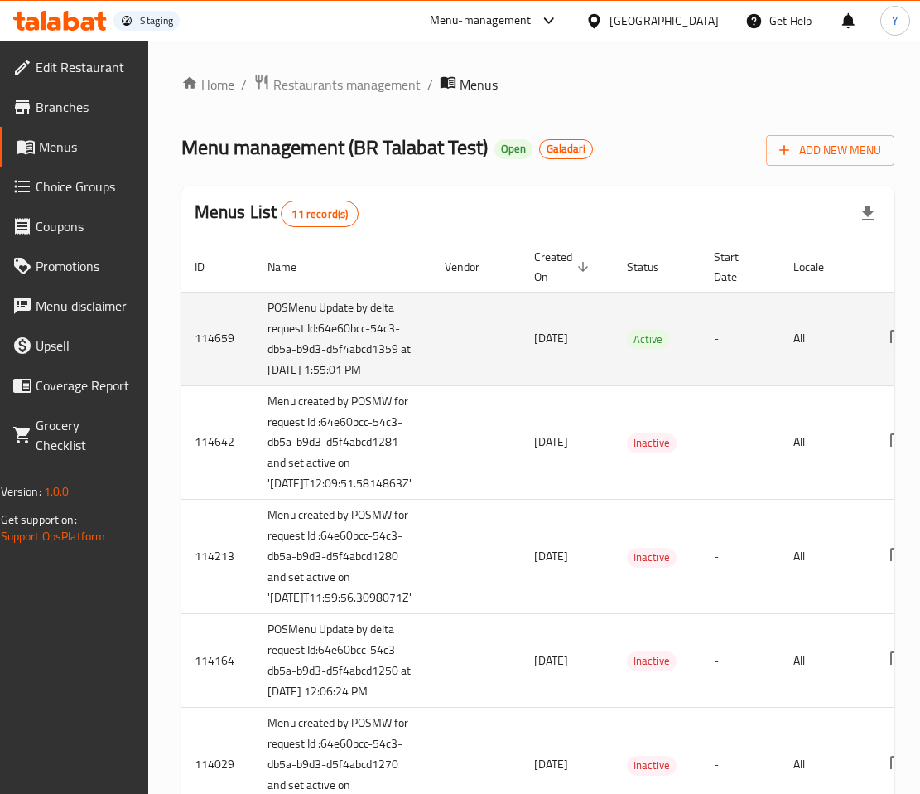
scroll to position [0, 144]
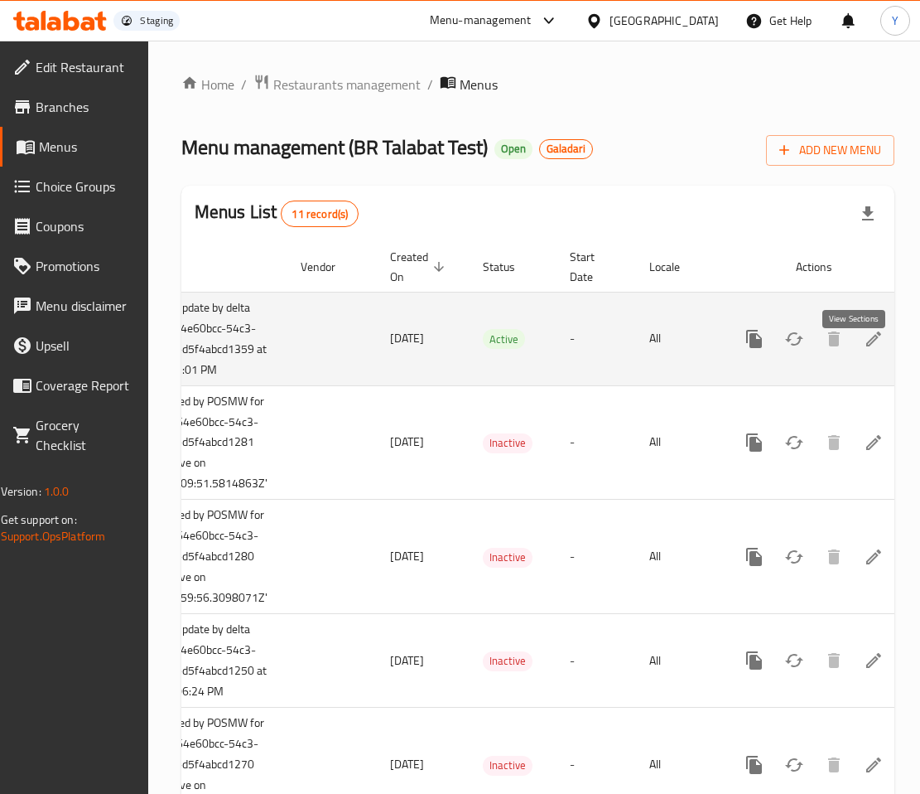
click at [719, 346] on icon "enhanced table" at bounding box center [873, 338] width 15 height 15
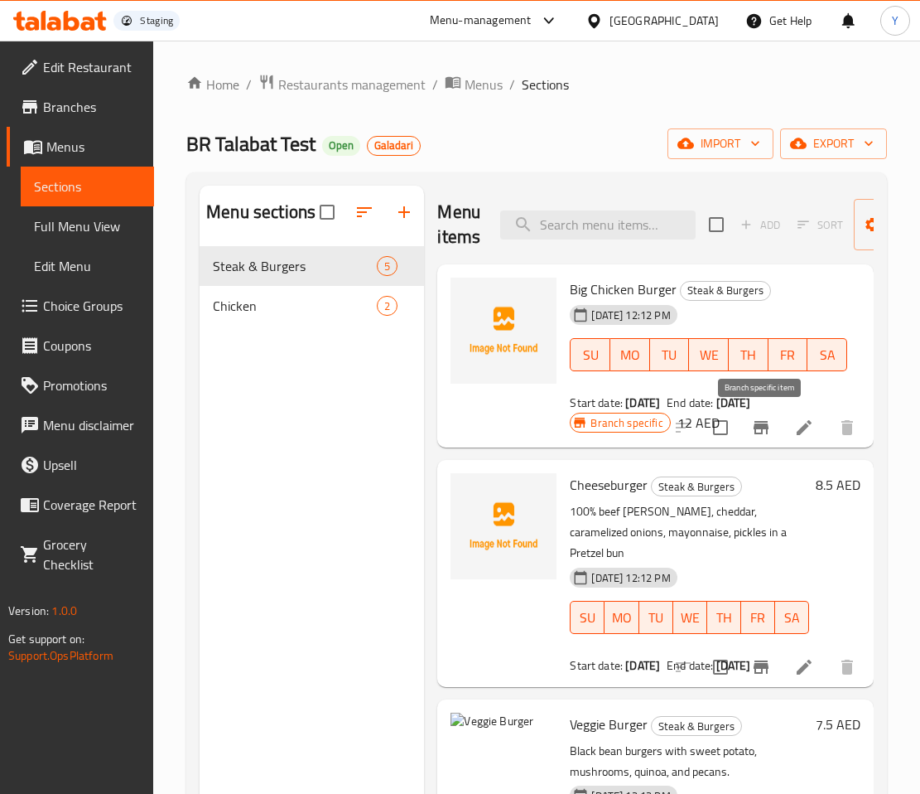
click at [719, 432] on icon "Branch-specific-item" at bounding box center [761, 427] width 15 height 13
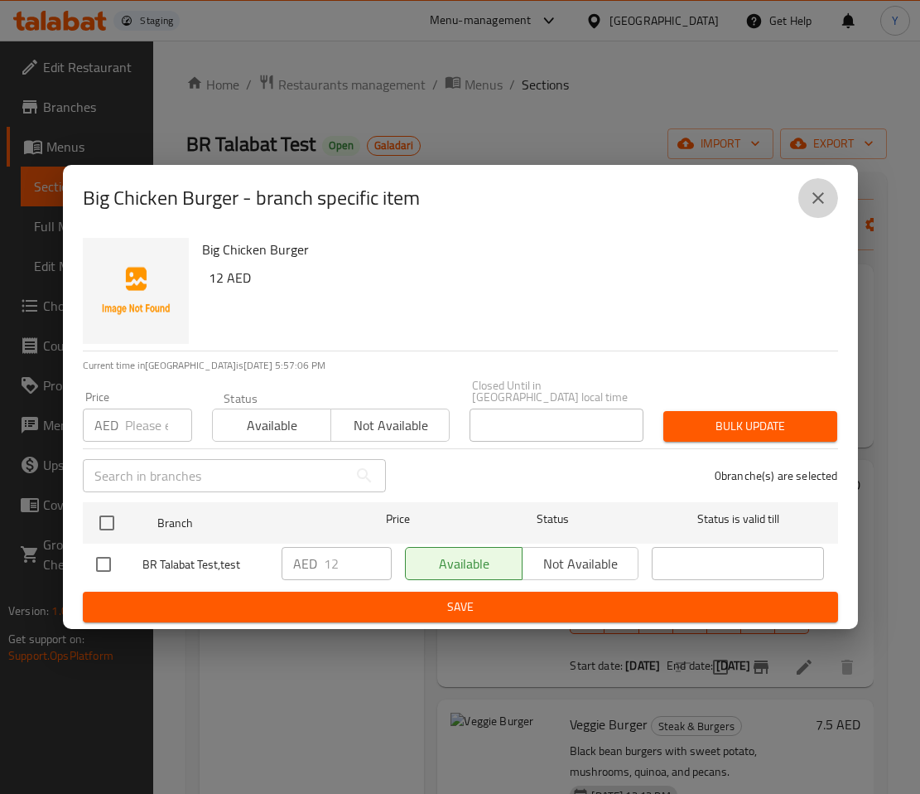
click at [719, 200] on icon "close" at bounding box center [819, 198] width 12 height 12
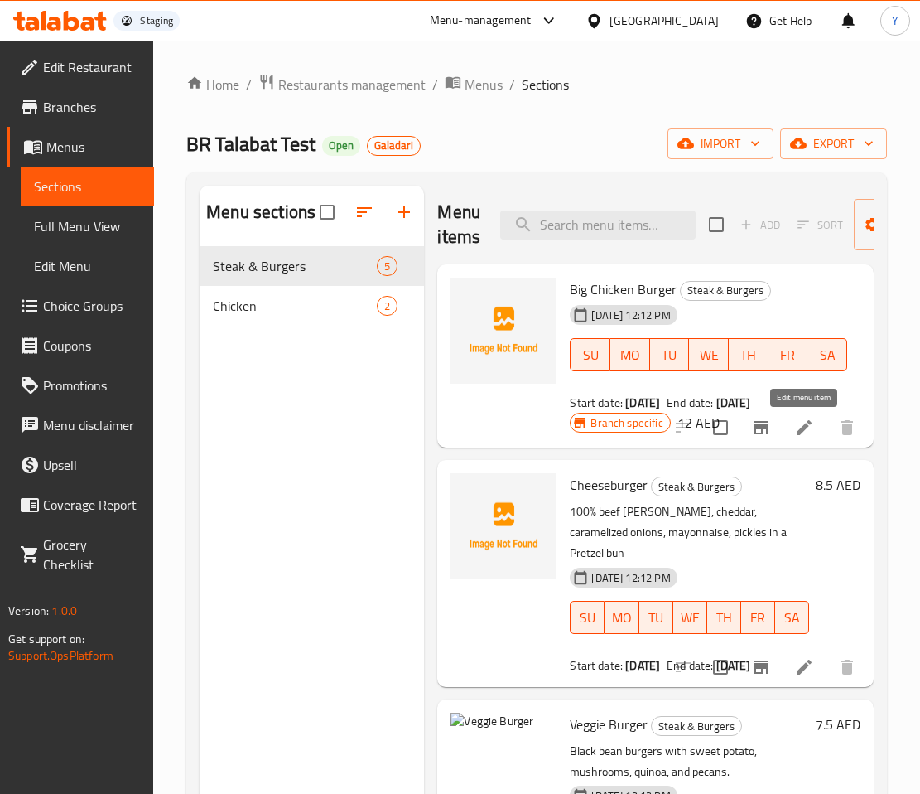
click at [719, 433] on icon at bounding box center [804, 427] width 20 height 20
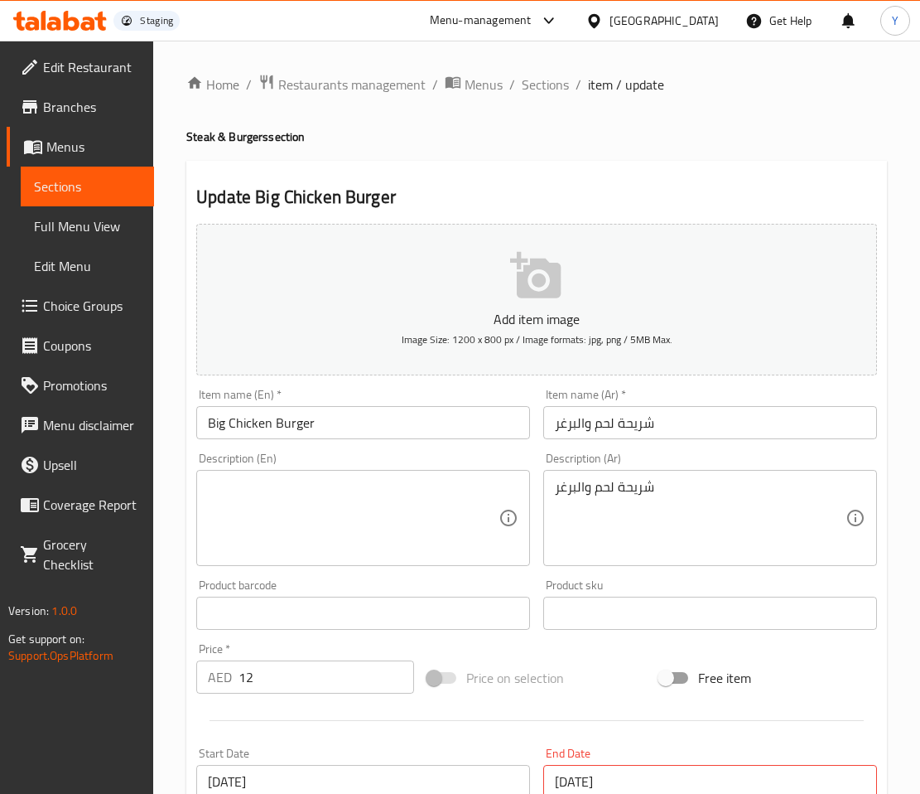
click at [50, 137] on span "Menus" at bounding box center [93, 147] width 94 height 20
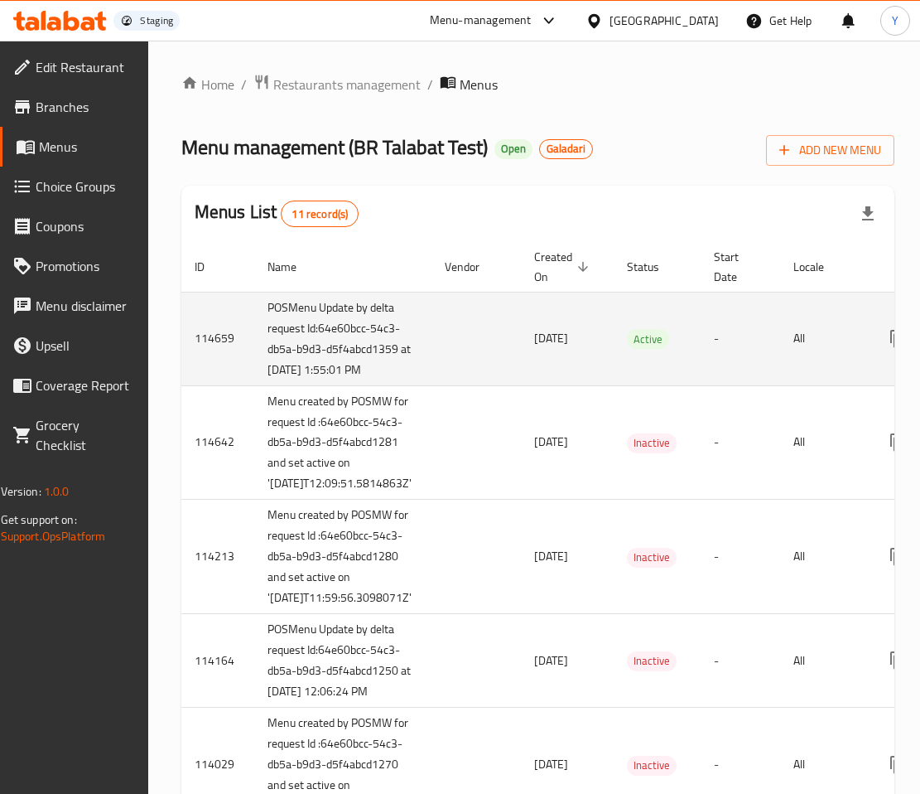
scroll to position [0, 144]
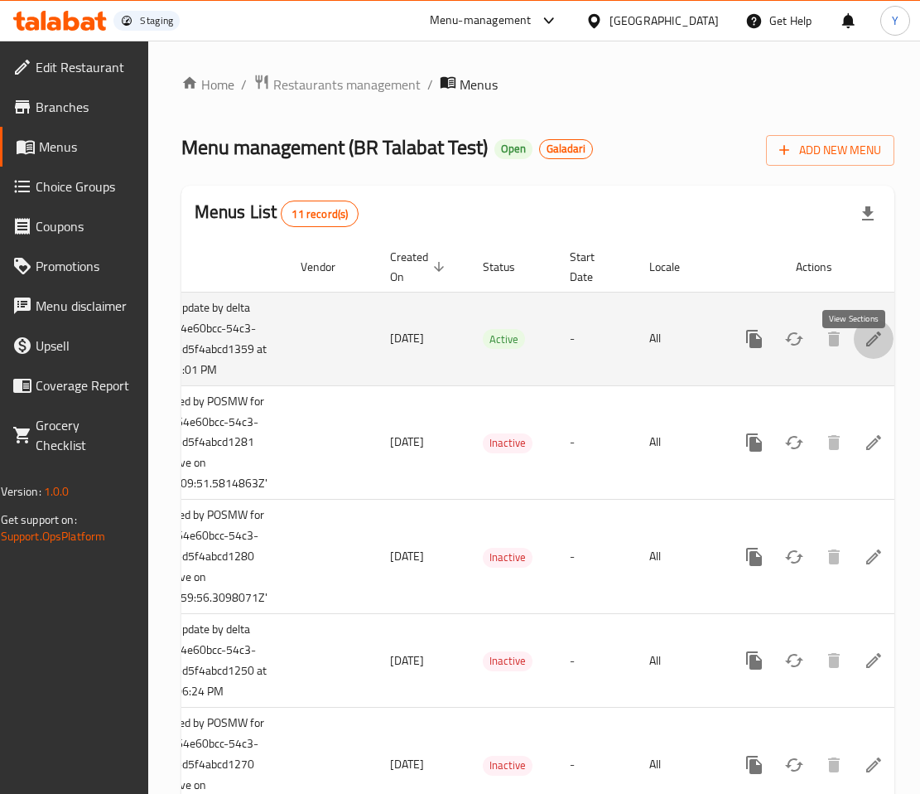
click at [719, 349] on icon "enhanced table" at bounding box center [874, 339] width 20 height 20
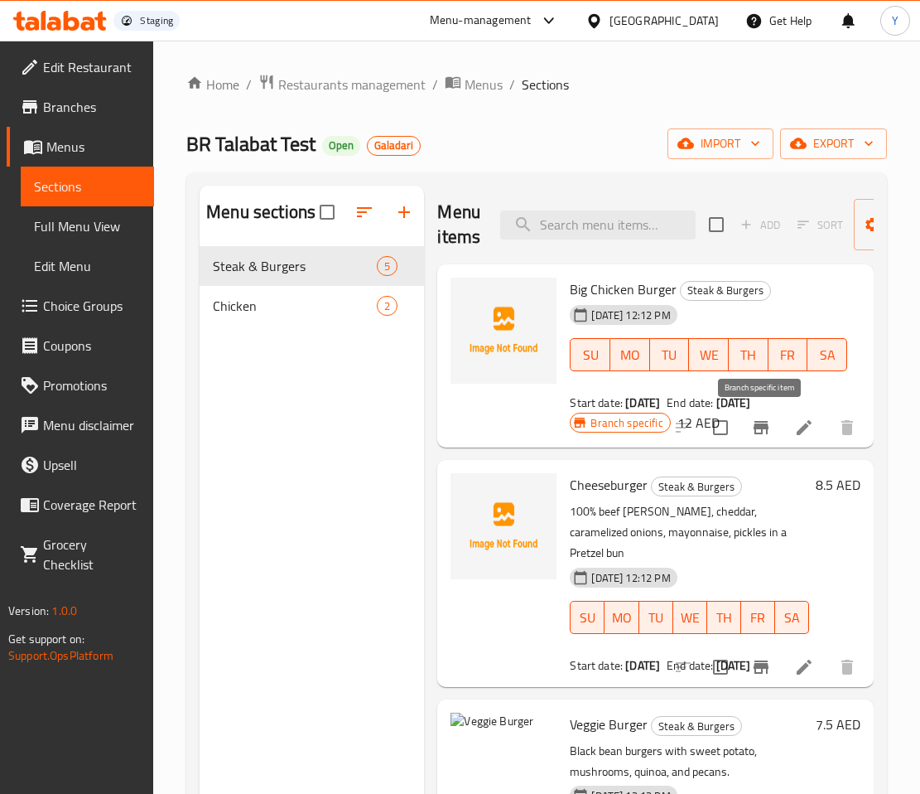
click at [719, 424] on icon "Branch-specific-item" at bounding box center [761, 427] width 15 height 13
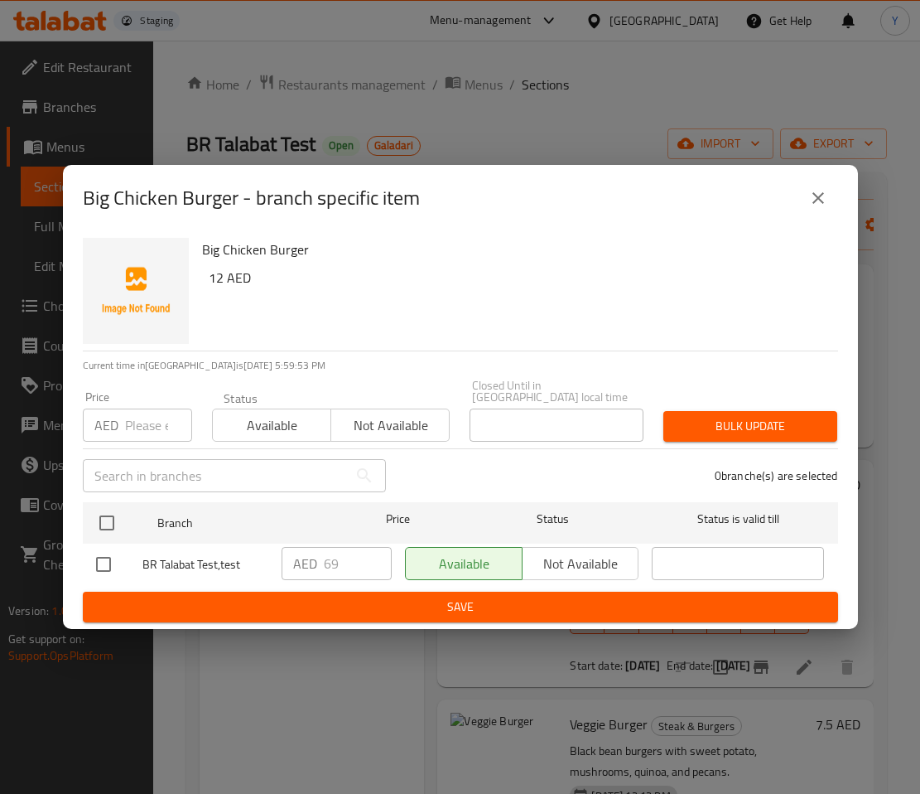
click at [719, 194] on icon "close" at bounding box center [818, 198] width 20 height 20
